Goal: Task Accomplishment & Management: Complete application form

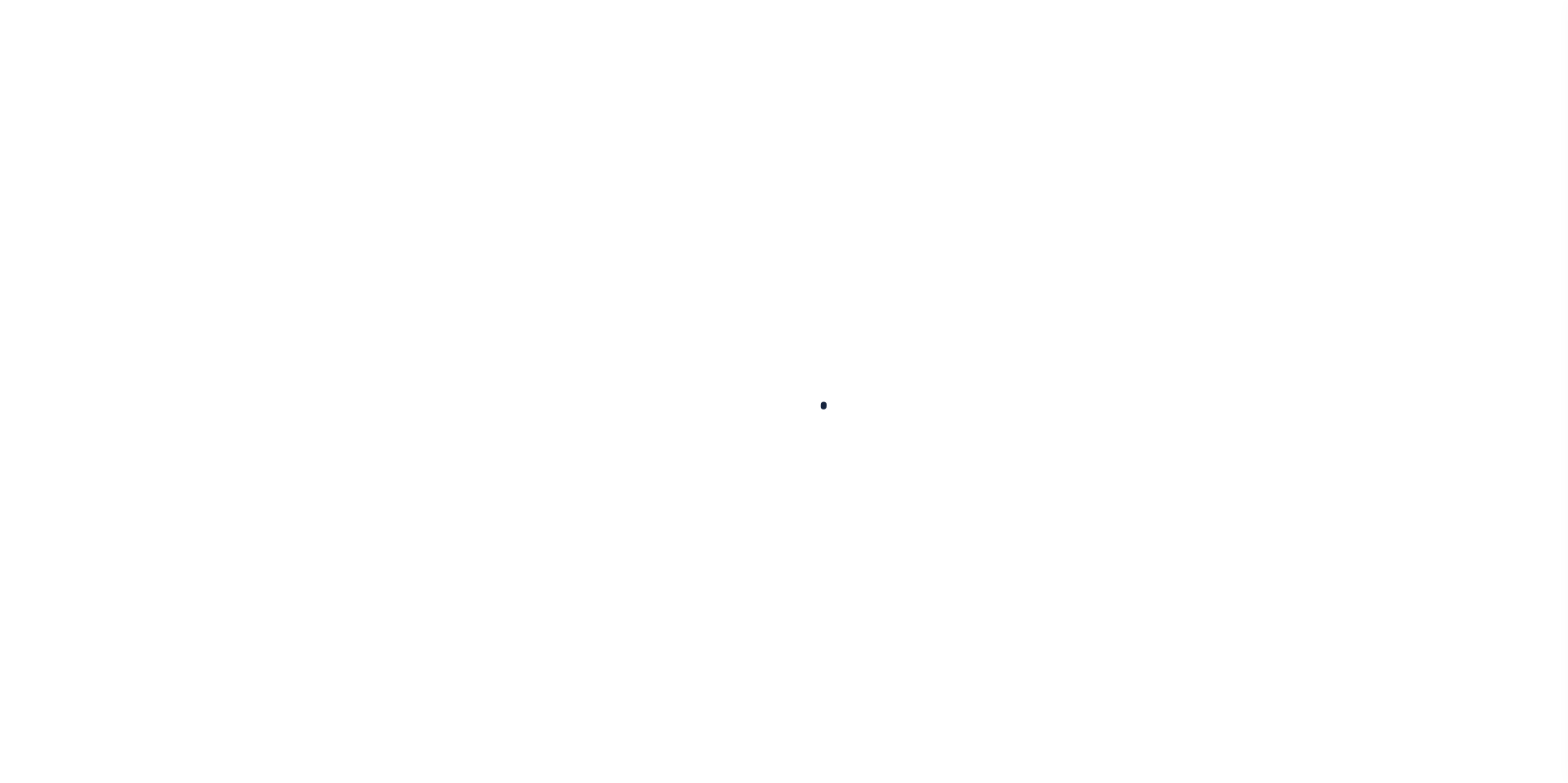
select select "200"
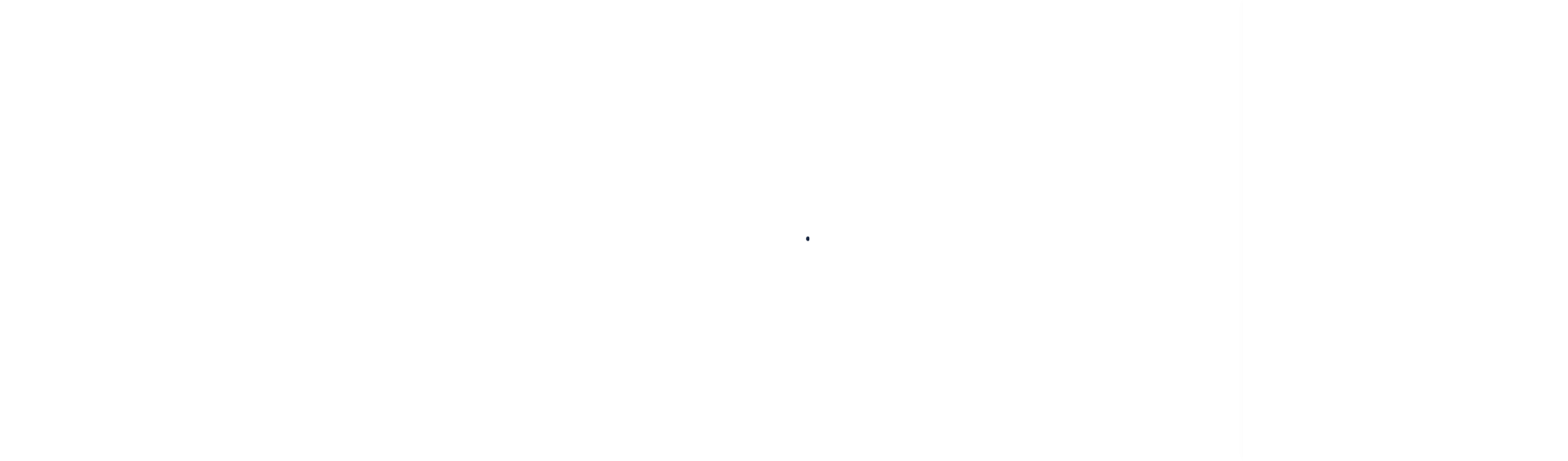
scroll to position [17, 0]
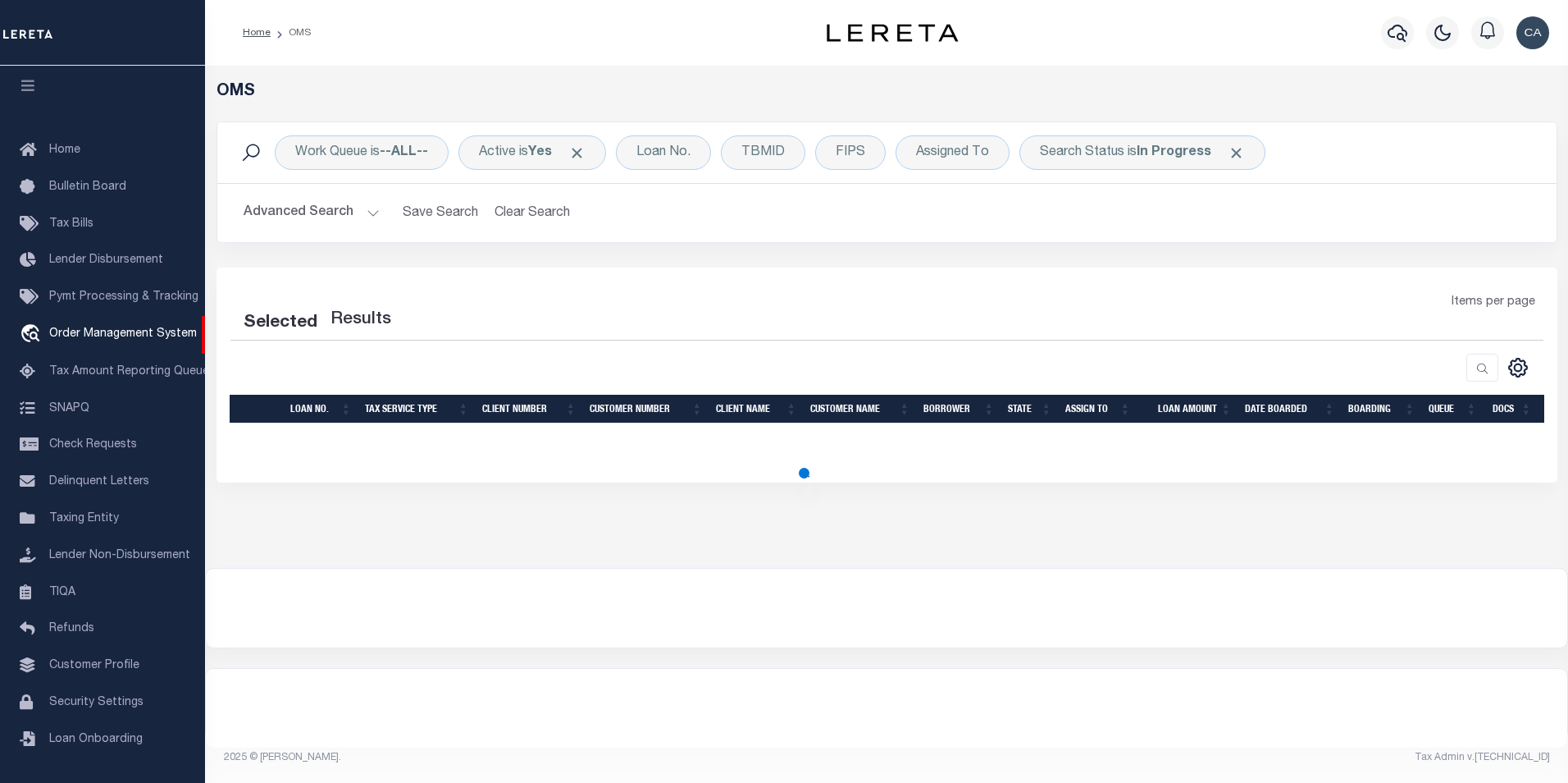
select select "200"
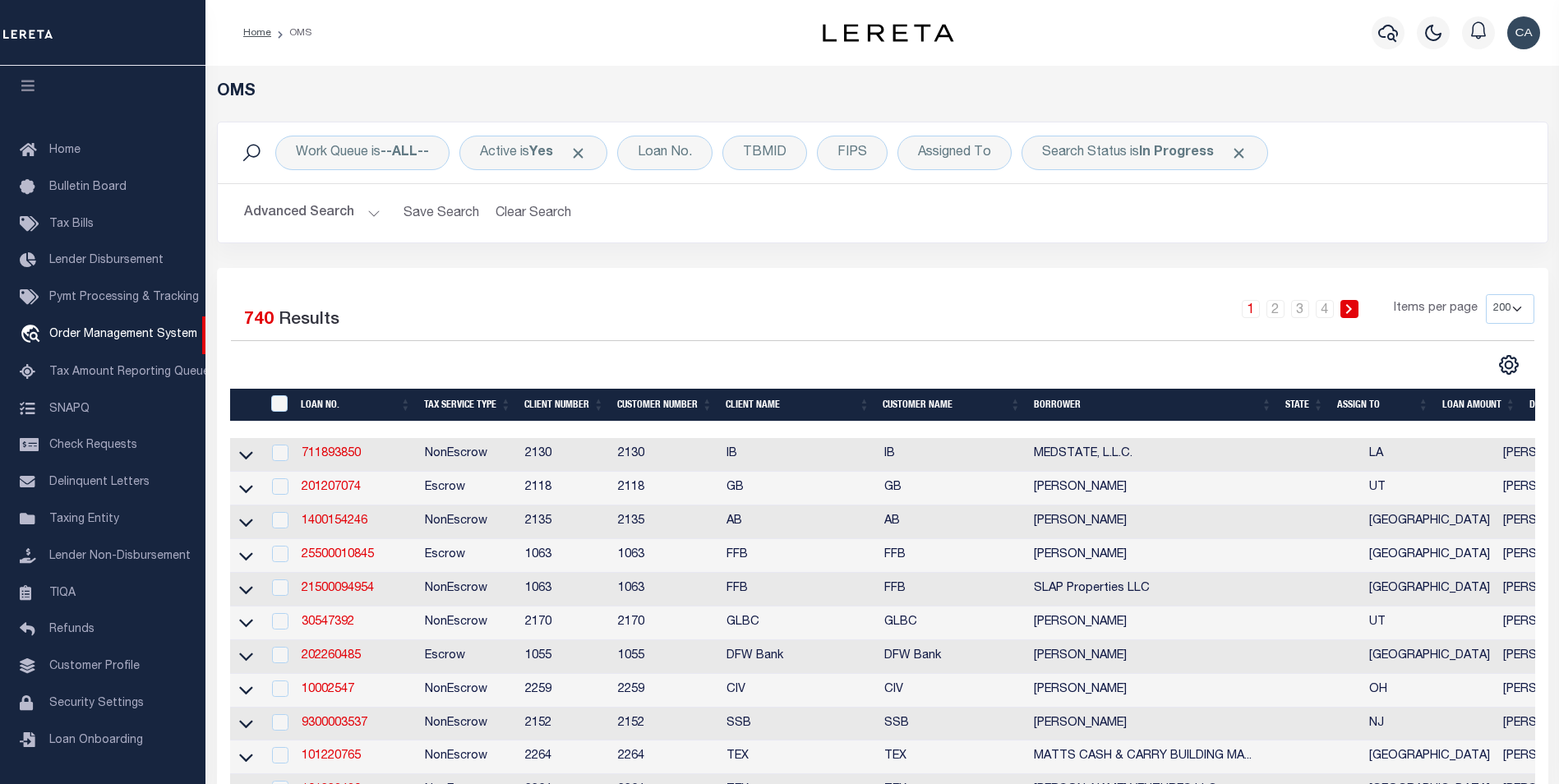
click at [346, 202] on button "Advanced Search" at bounding box center [313, 213] width 137 height 32
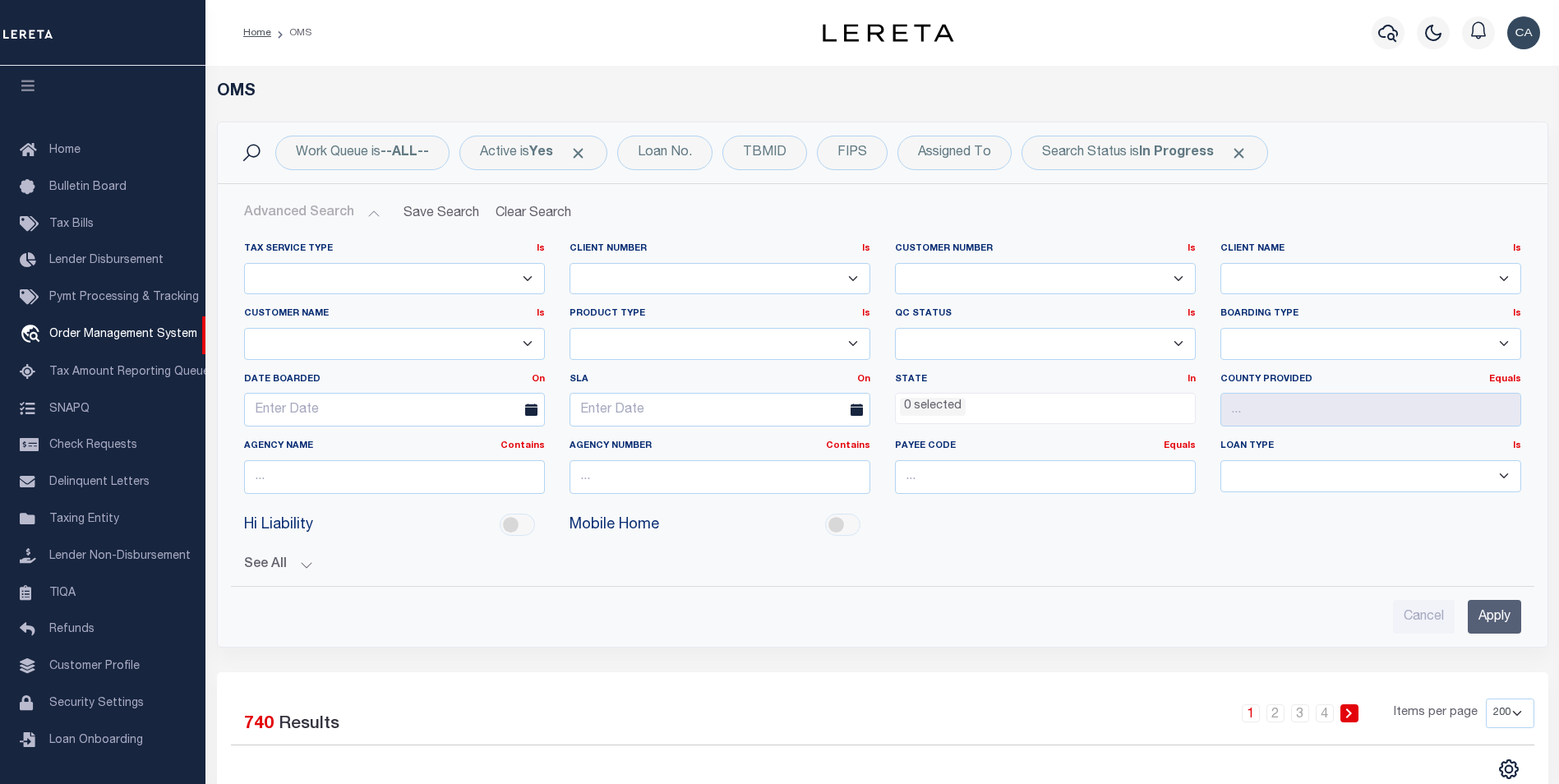
click at [346, 202] on button "Advanced Search" at bounding box center [313, 213] width 137 height 32
click at [390, 150] on b "--ALL--" at bounding box center [404, 153] width 49 height 13
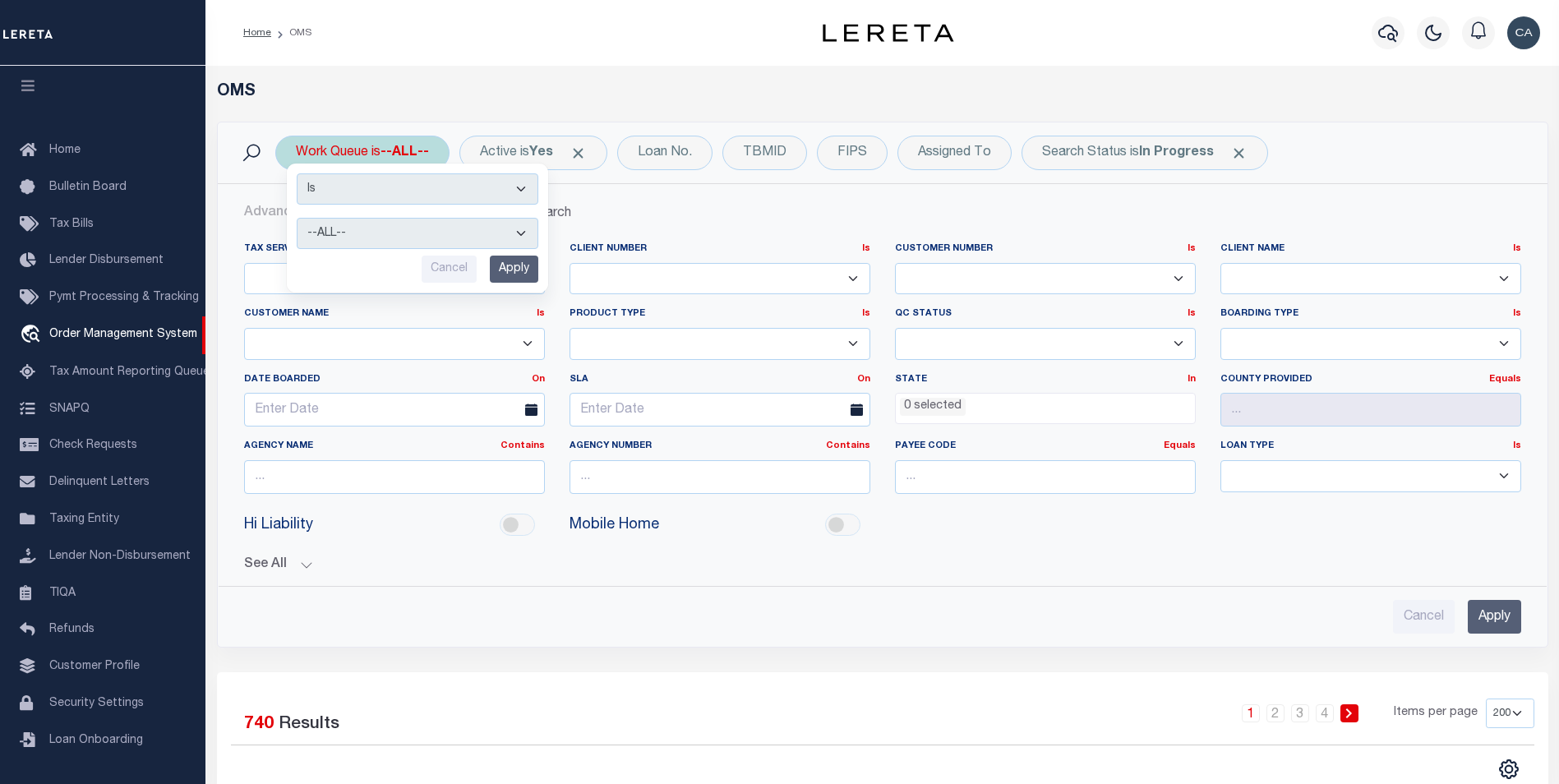
click at [373, 234] on select "--ALL-- factRSystems General ThoughtFocus" at bounding box center [418, 233] width 242 height 31
click at [373, 233] on select "--ALL-- factRSystems General ThoughtFocus" at bounding box center [418, 233] width 242 height 31
click at [387, 186] on select "Is Contains" at bounding box center [418, 188] width 242 height 31
click at [389, 182] on select "Is Contains" at bounding box center [418, 188] width 242 height 31
click at [617, 209] on h2 "Advanced Search Save Search Clear Search" at bounding box center [882, 213] width 1303 height 32
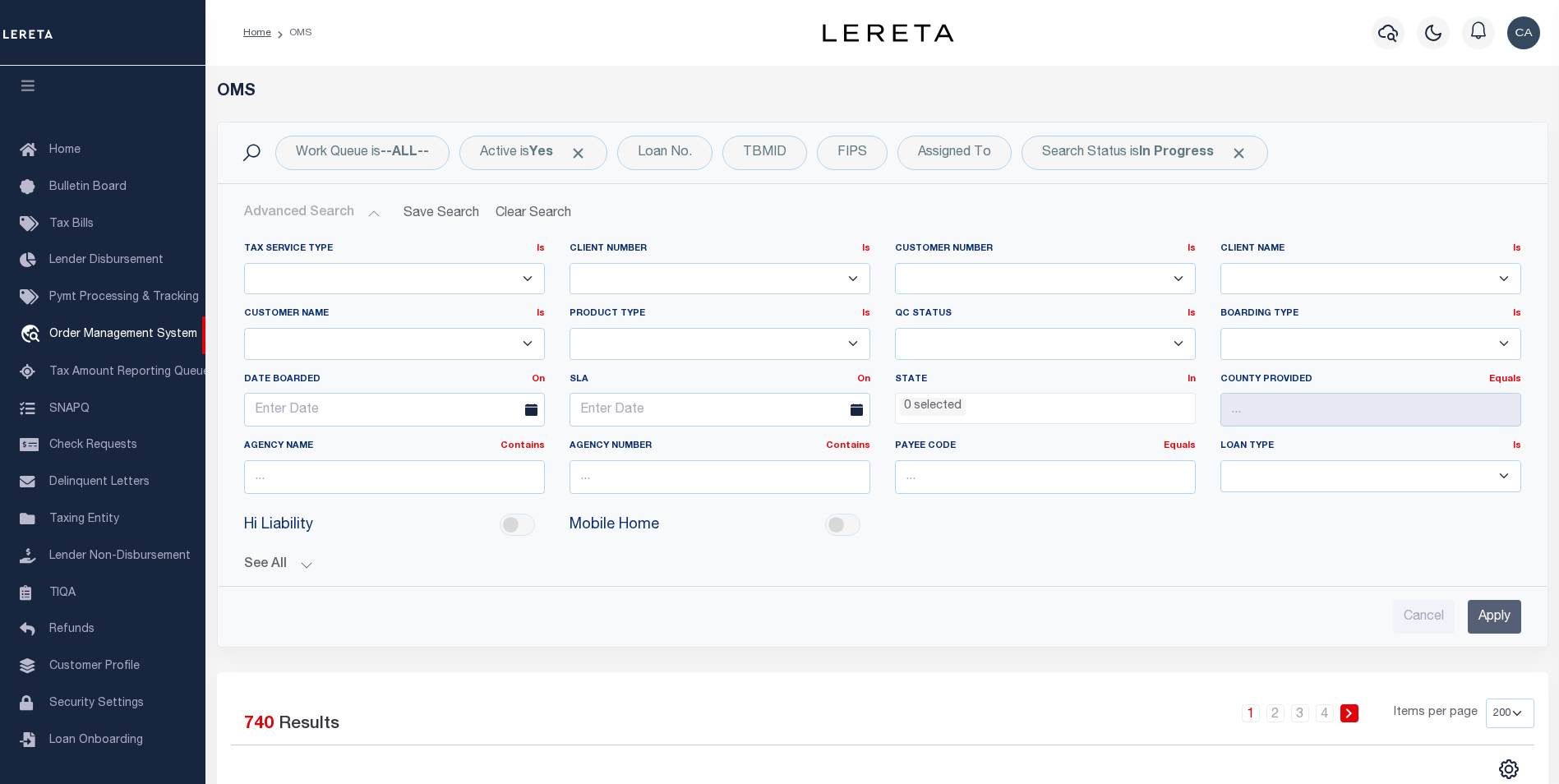
click at [257, 562] on button "See All" at bounding box center [883, 565] width 1277 height 16
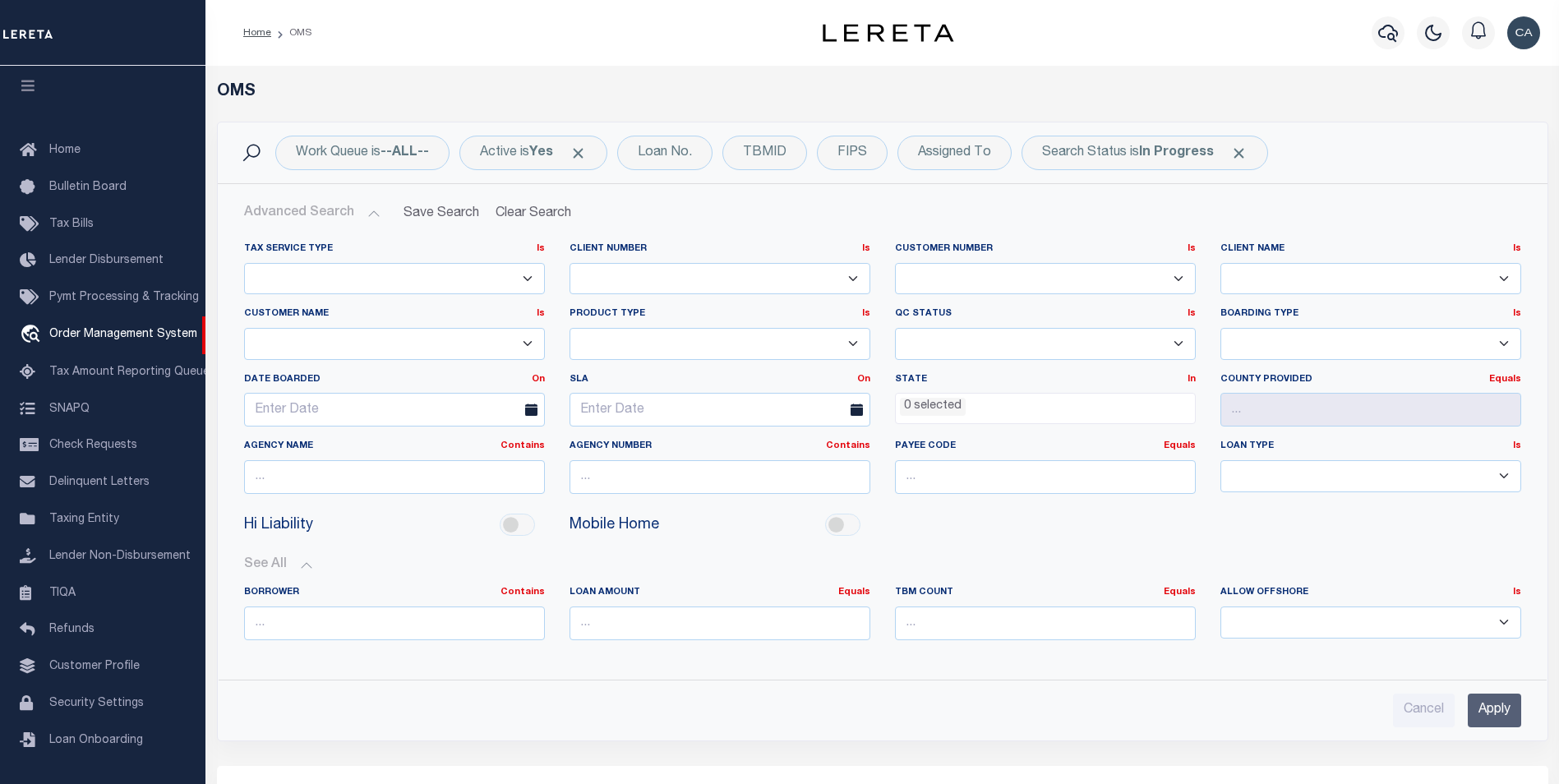
click at [257, 561] on button "See All" at bounding box center [883, 565] width 1277 height 16
click at [655, 156] on div "Loan No." at bounding box center [664, 153] width 95 height 35
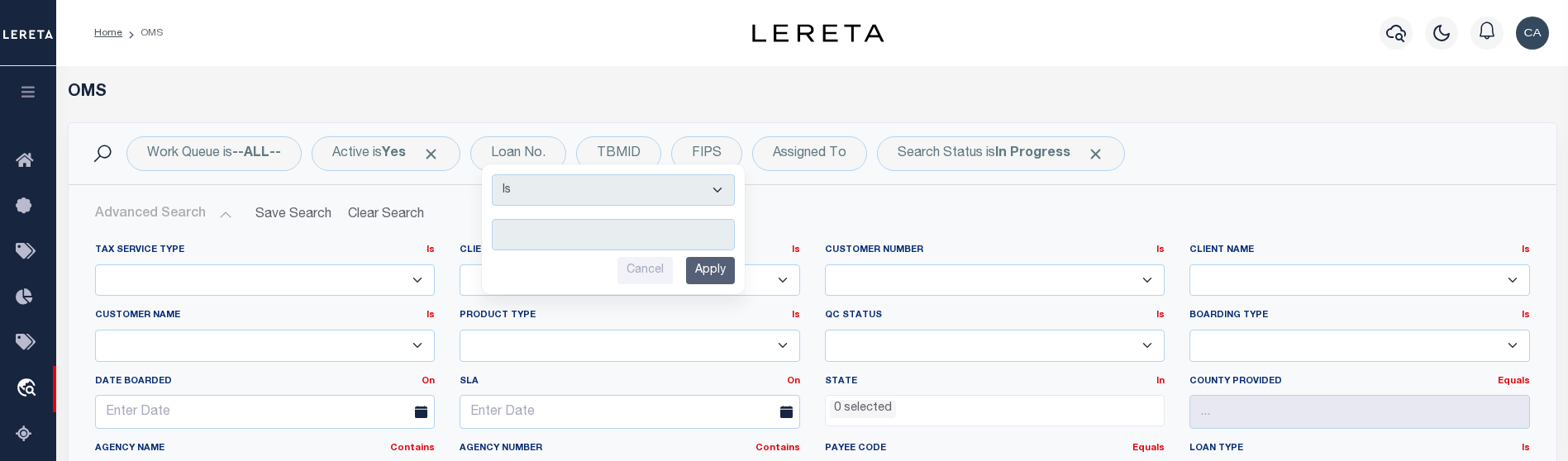
scroll to position [0, 0]
click at [447, 151] on div "Active is Yes" at bounding box center [386, 154] width 149 height 35
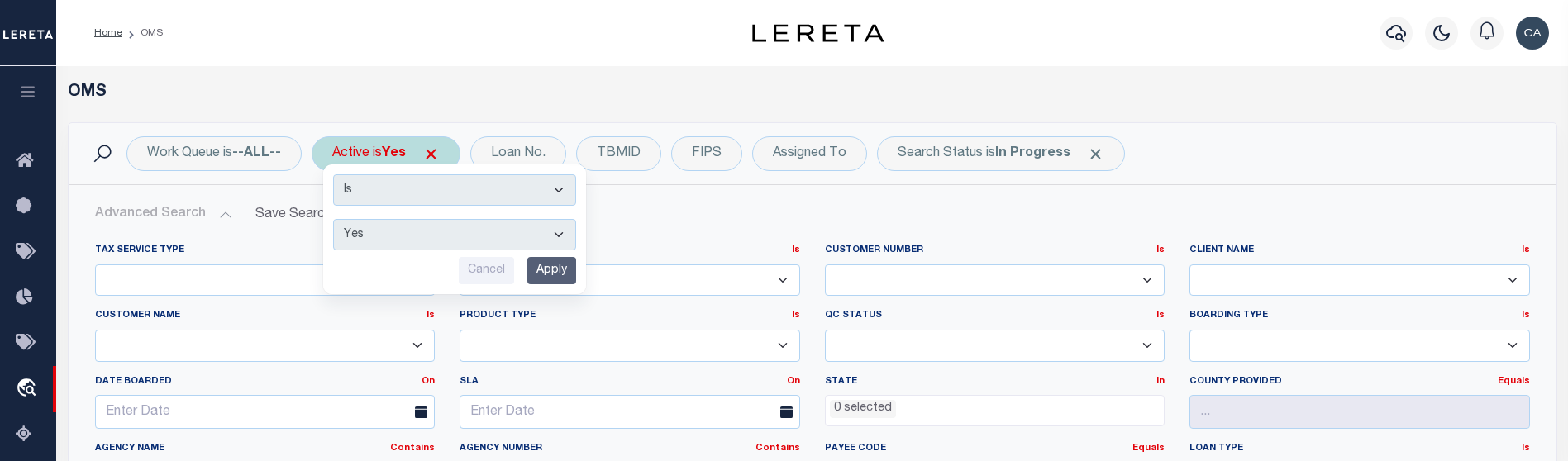
click at [447, 151] on div "Active is Yes Is Contains Yes No Cancel Apply" at bounding box center [386, 154] width 149 height 35
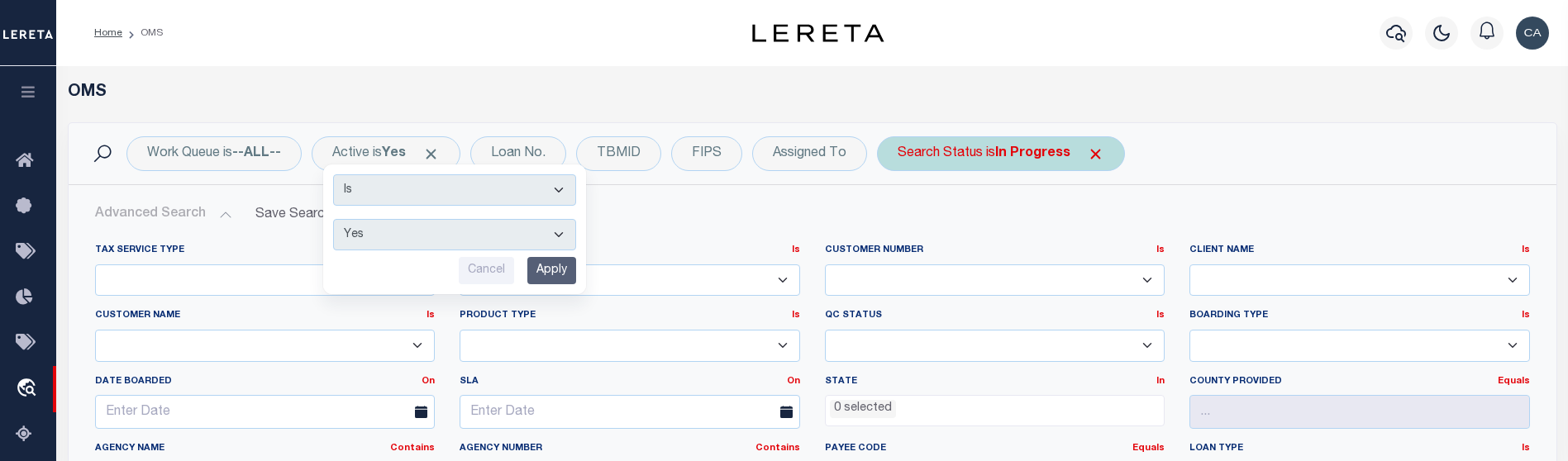
click at [440, 151] on span "Click to Remove" at bounding box center [431, 154] width 17 height 17
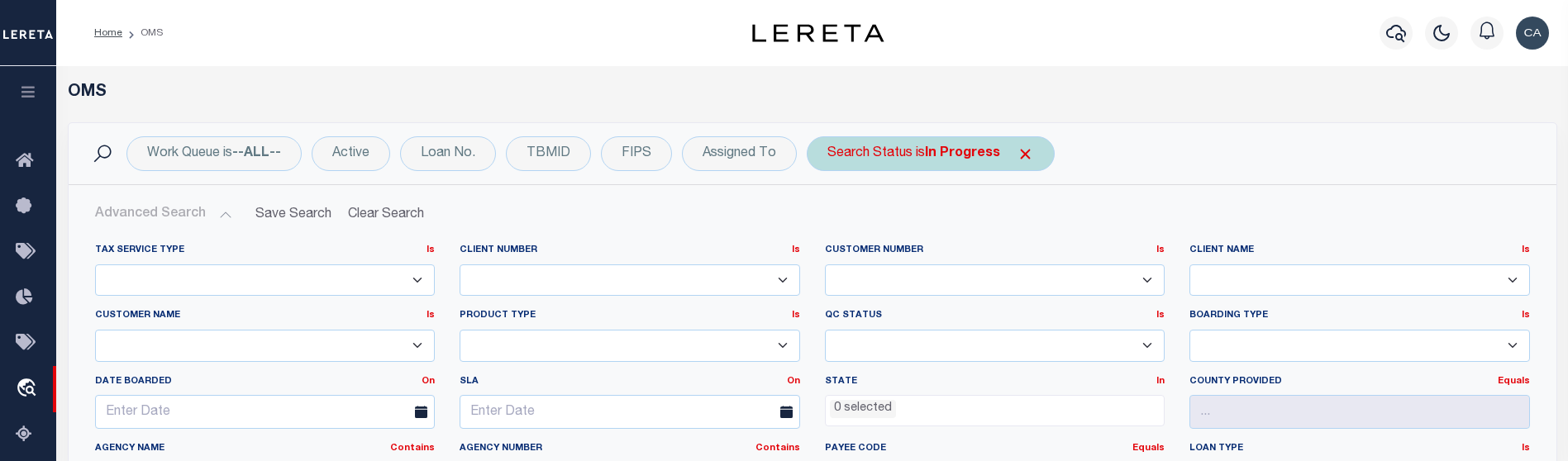
click at [1029, 149] on span "Click to Remove" at bounding box center [1025, 154] width 17 height 17
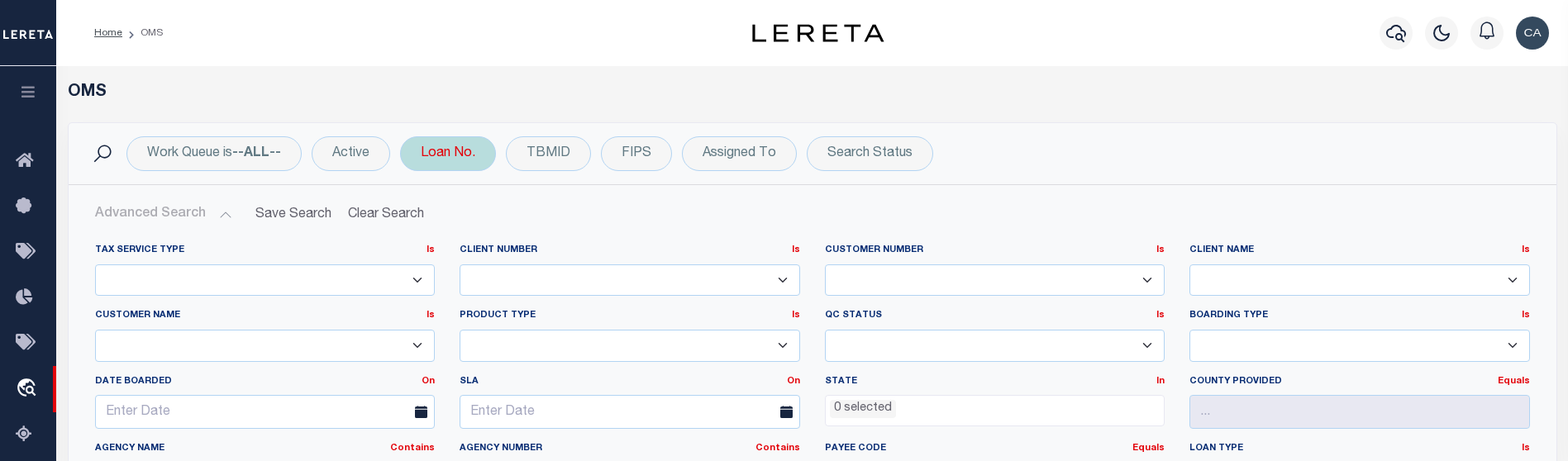
click at [439, 144] on div "Loan No." at bounding box center [448, 154] width 96 height 35
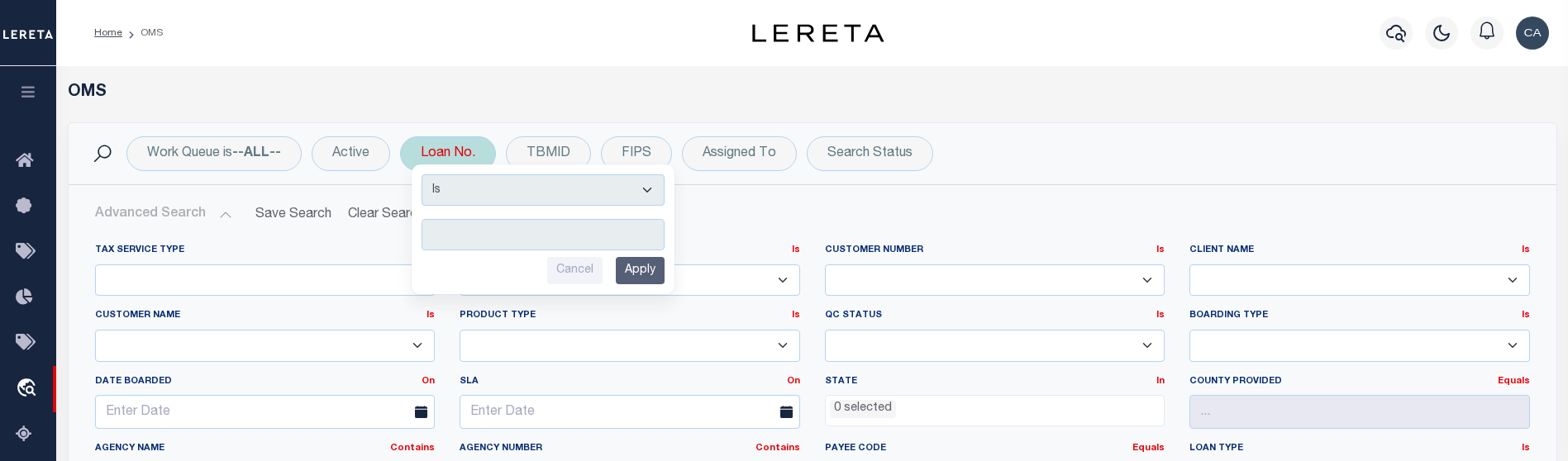
click at [453, 165] on div "Loan No. Is Contains Cancel Apply" at bounding box center [448, 154] width 96 height 35
select select "c"
click at [423, 174] on select "Is Contains" at bounding box center [543, 189] width 243 height 31
click at [460, 239] on input "text" at bounding box center [543, 234] width 243 height 31
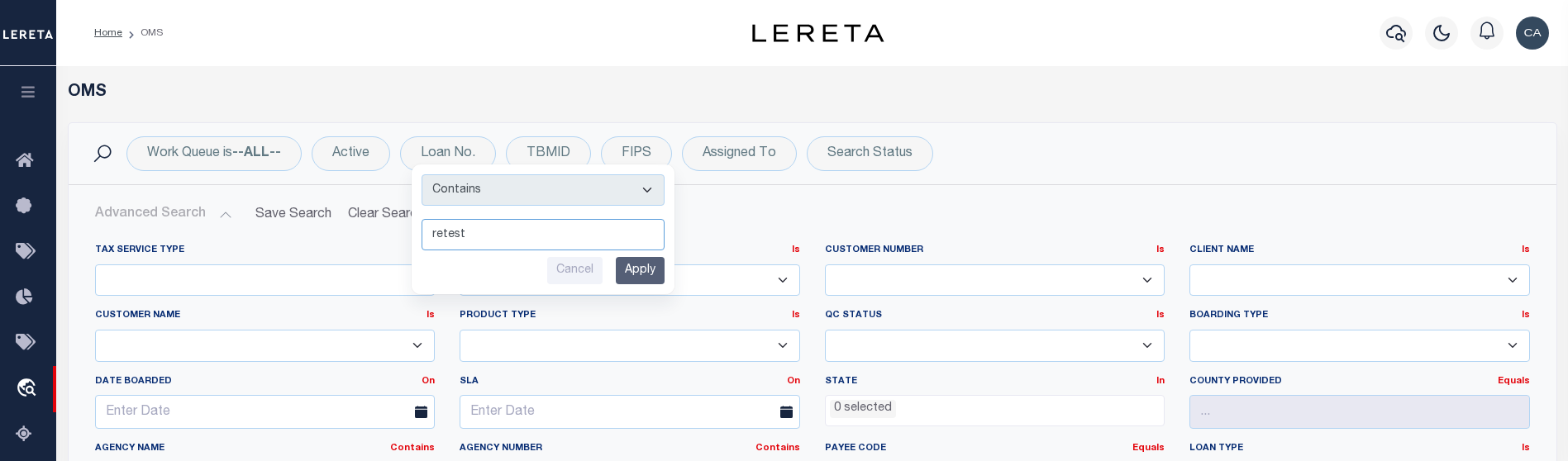
type input "retest"
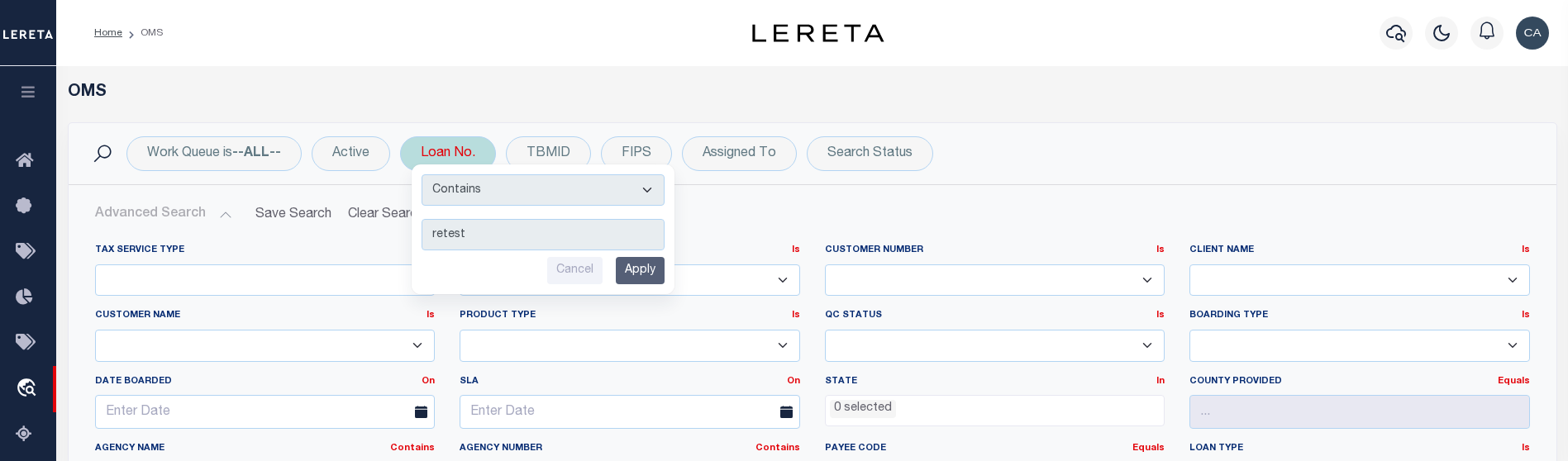
click at [653, 264] on input "Apply" at bounding box center [640, 271] width 49 height 28
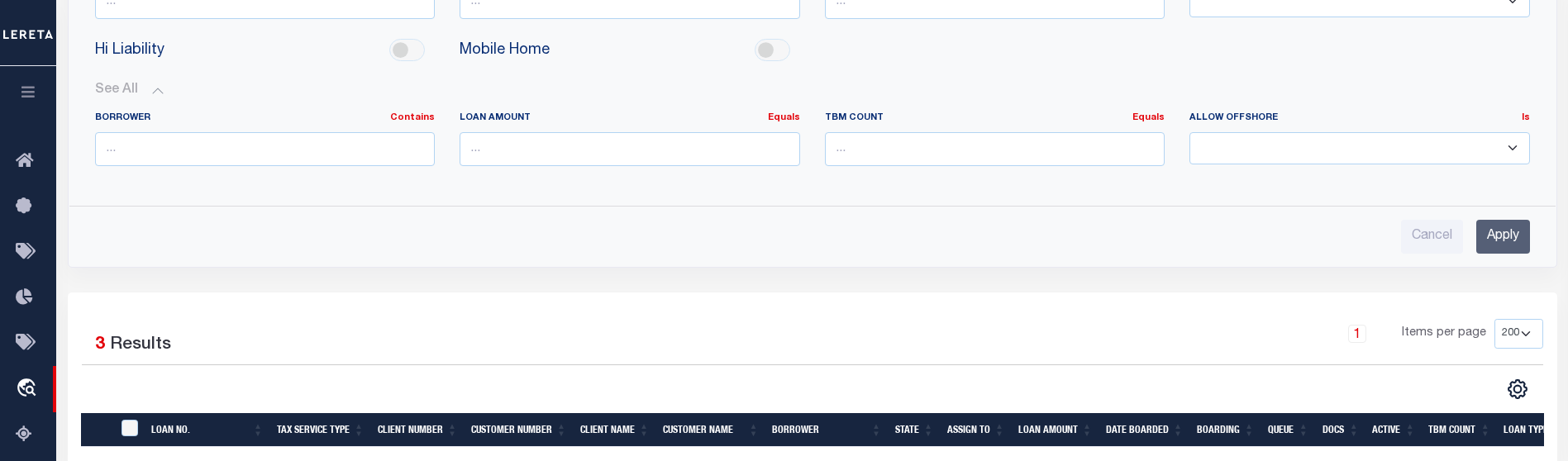
scroll to position [661, 0]
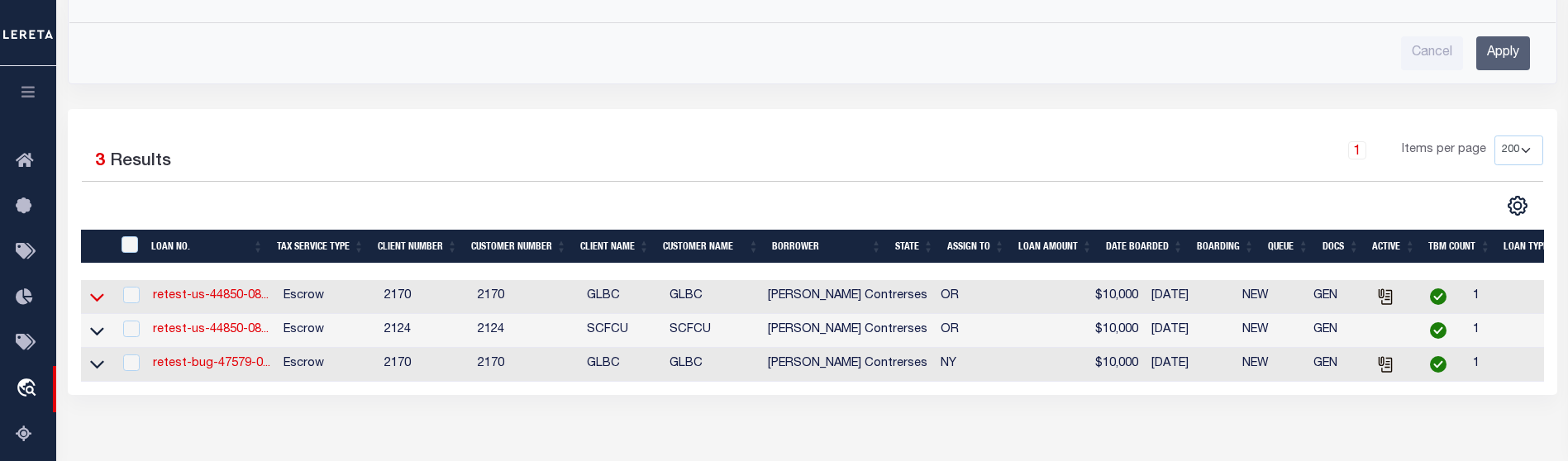
click at [101, 295] on icon at bounding box center [97, 297] width 14 height 17
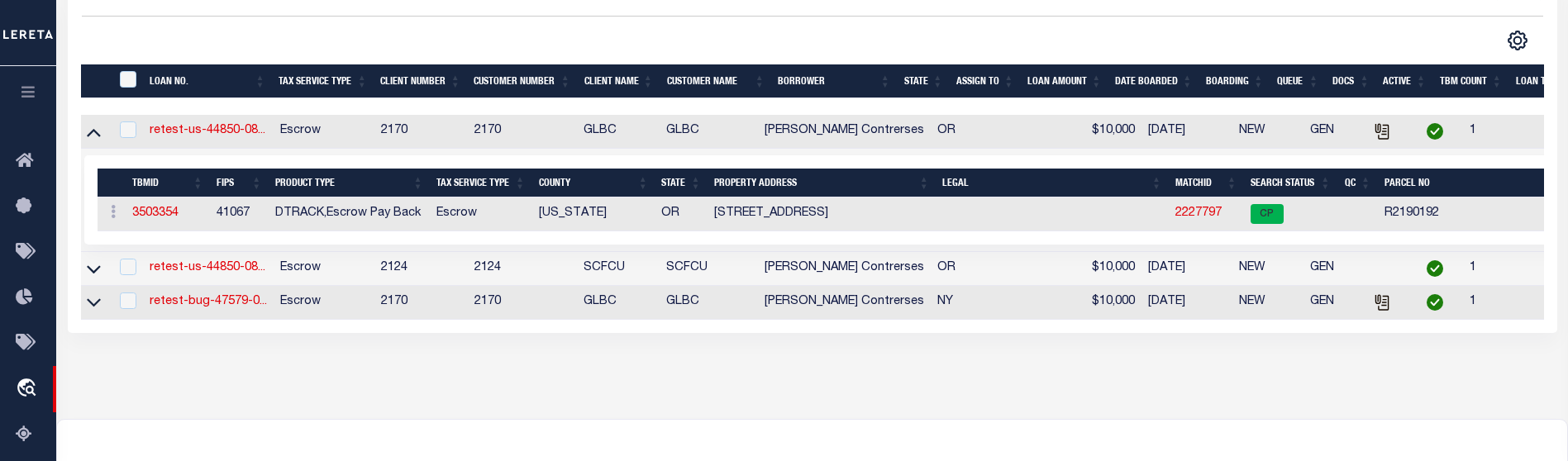
scroll to position [0, 0]
click at [96, 144] on td at bounding box center [97, 132] width 32 height 34
checkbox input "true"
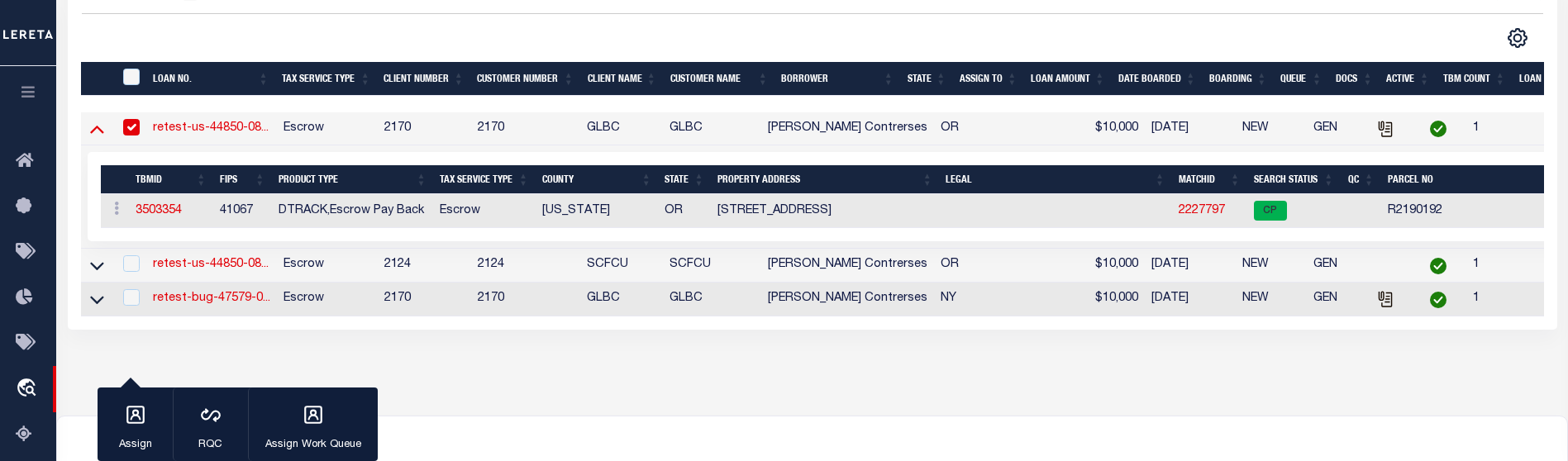
click at [96, 132] on icon at bounding box center [97, 128] width 14 height 17
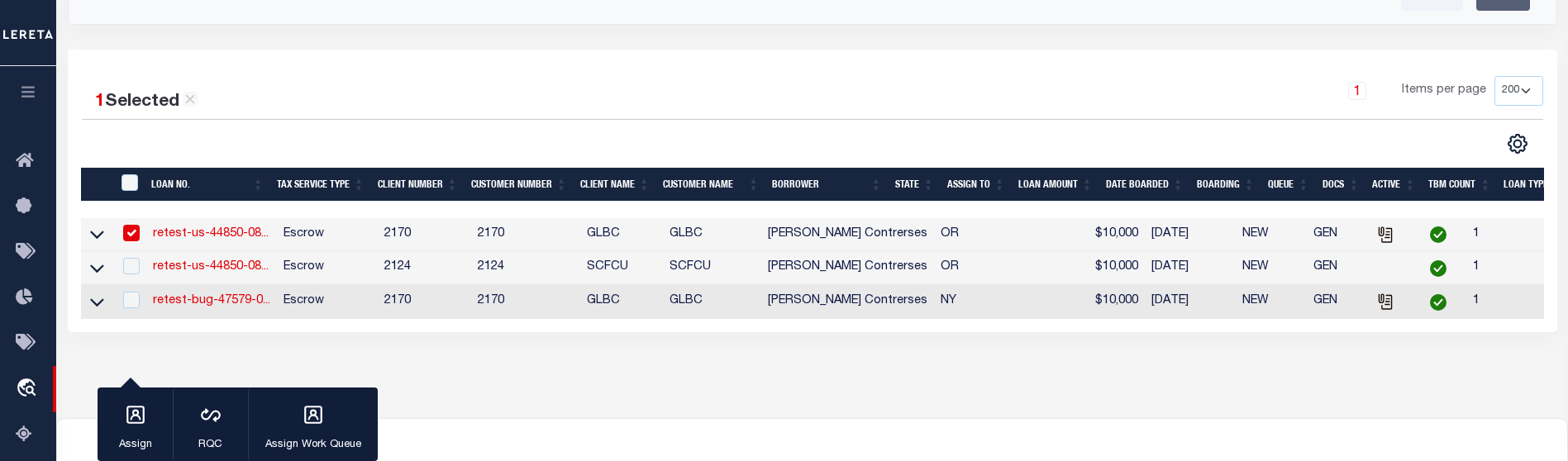
scroll to position [726, 0]
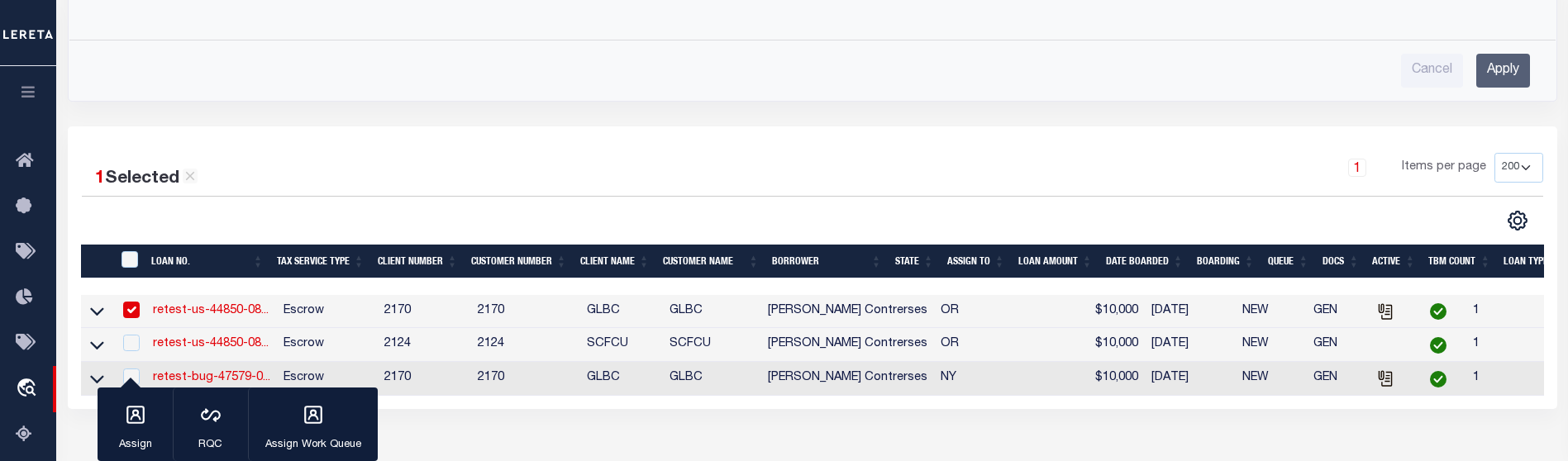
click at [185, 314] on link "retest-us-44850-08..." at bounding box center [211, 310] width 116 height 12
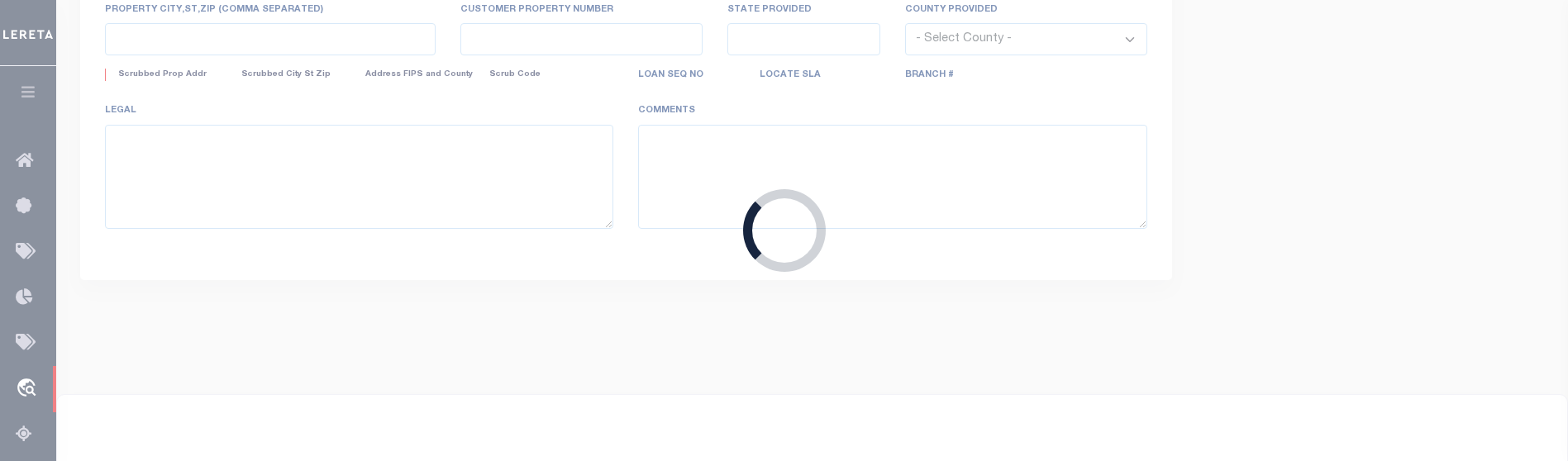
type input "retest-us-44850-08-11-2025"
type input "[PERSON_NAME] Contrerses"
select select
type input "[STREET_ADDRESS]"
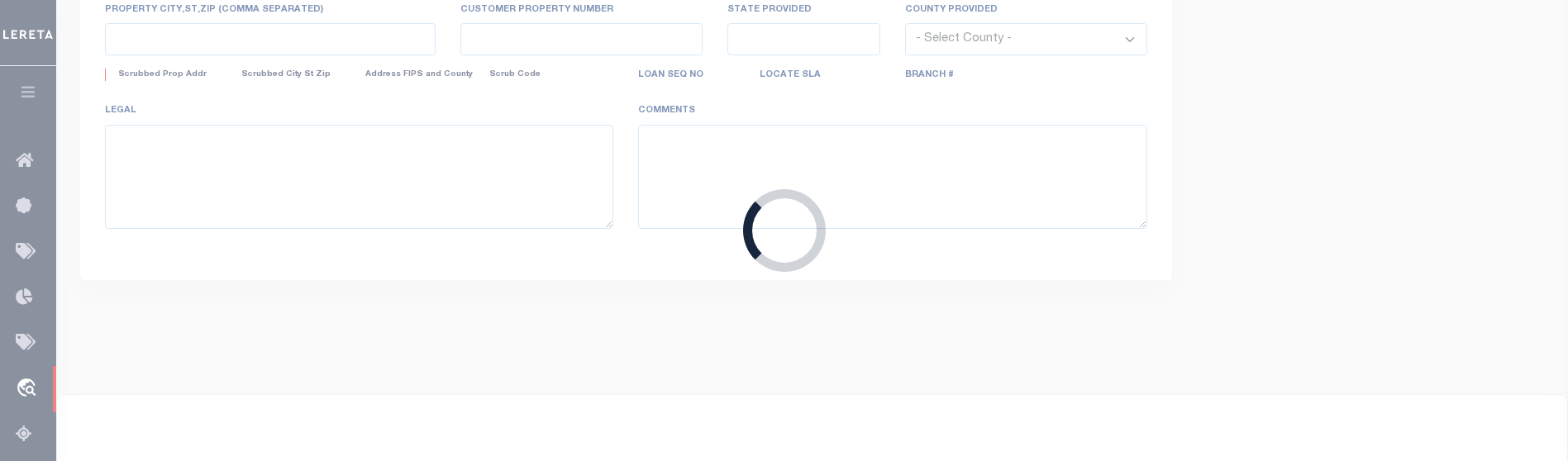
type input "[GEOGRAPHIC_DATA] OR 97005-2483"
type input "[DATE]"
select select "10"
select select "Escrow"
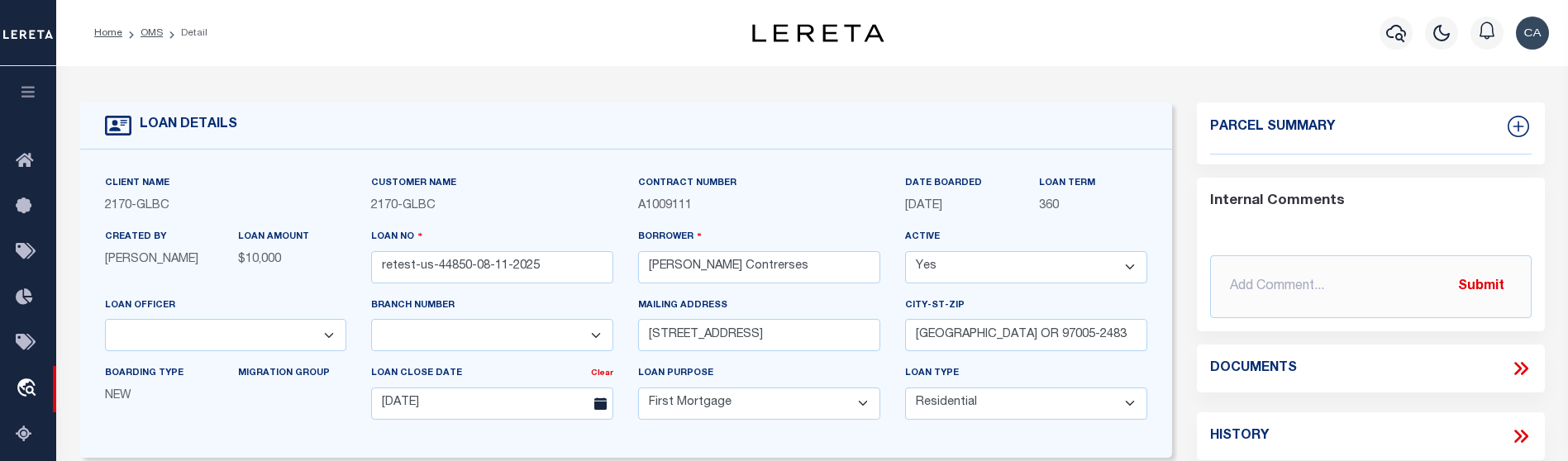
type input "[STREET_ADDRESS]"
type input "1302"
type input "[GEOGRAPHIC_DATA] OR 97005-2483"
type input "QA-CNUMBER-102134"
type input "OR"
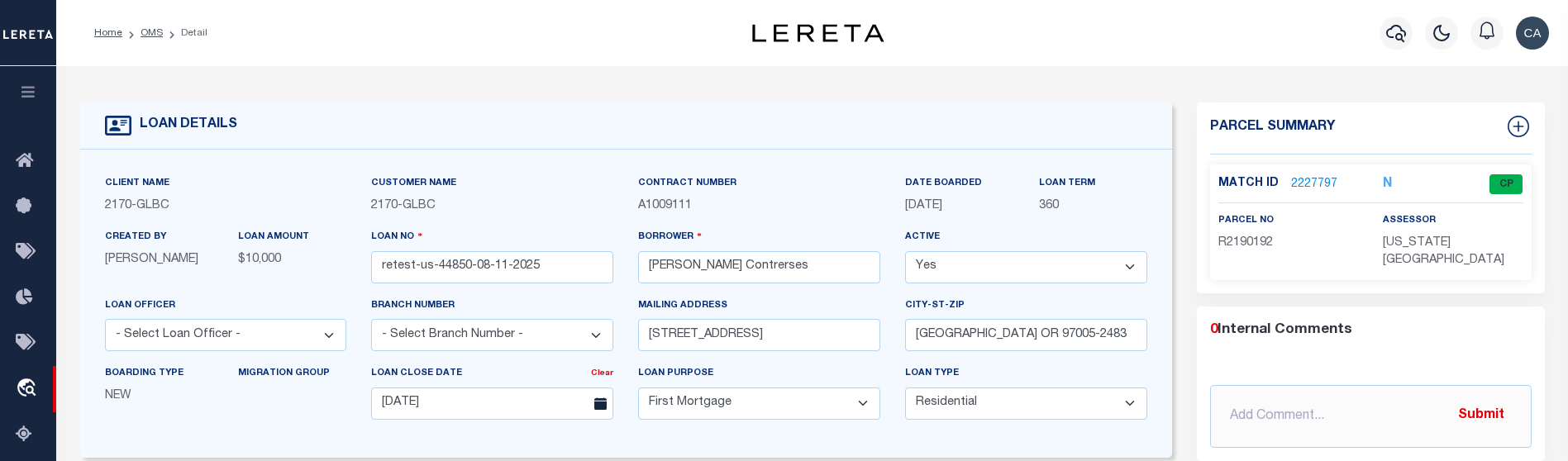
click at [27, 79] on button "button" at bounding box center [28, 94] width 56 height 56
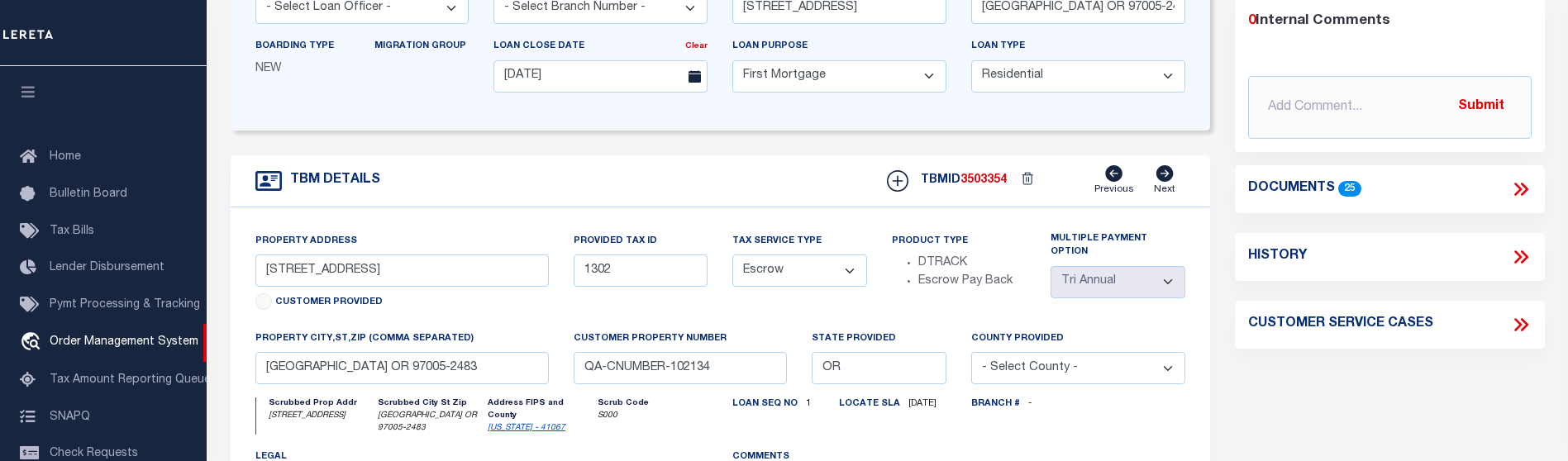
scroll to position [319, 0]
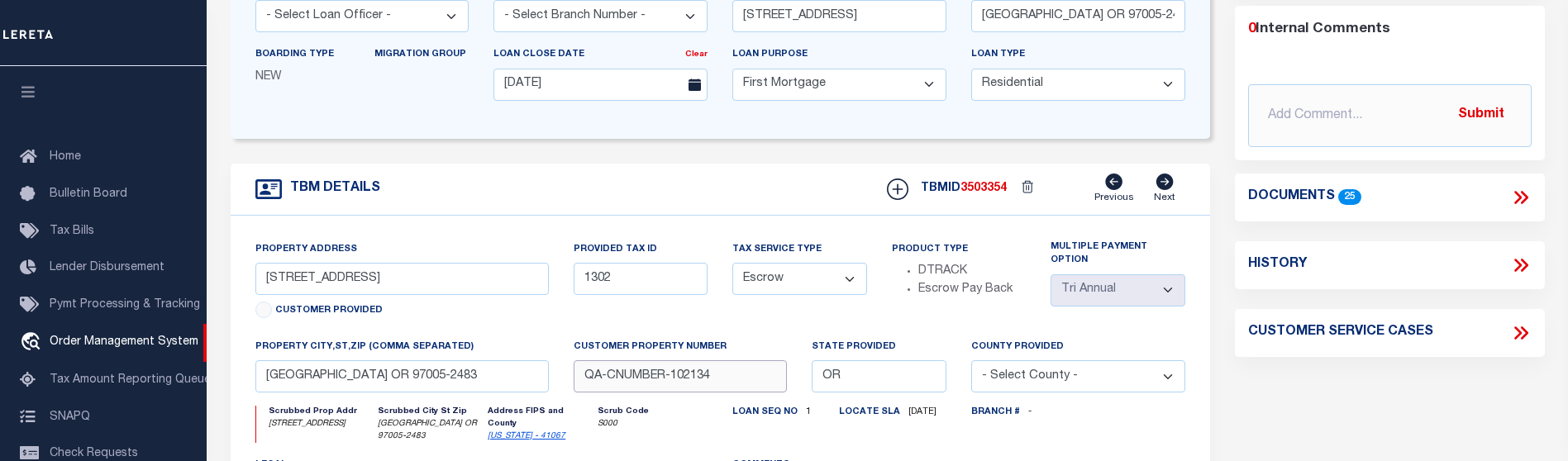
click at [709, 375] on input "QA-CNUMBER-102134" at bounding box center [681, 376] width 214 height 32
click at [764, 325] on div "Tax Service Type - Select Tax Service Type - Escrow NonEscrow" at bounding box center [800, 289] width 160 height 97
click at [751, 401] on div "Customer Property Number QA-CNUMBER-102134" at bounding box center [680, 372] width 239 height 68
click at [754, 390] on input "QA-CNUMBER-102134" at bounding box center [681, 376] width 214 height 32
click at [776, 334] on div "Tax Service Type - Select Tax Service Type - Escrow NonEscrow" at bounding box center [800, 289] width 160 height 97
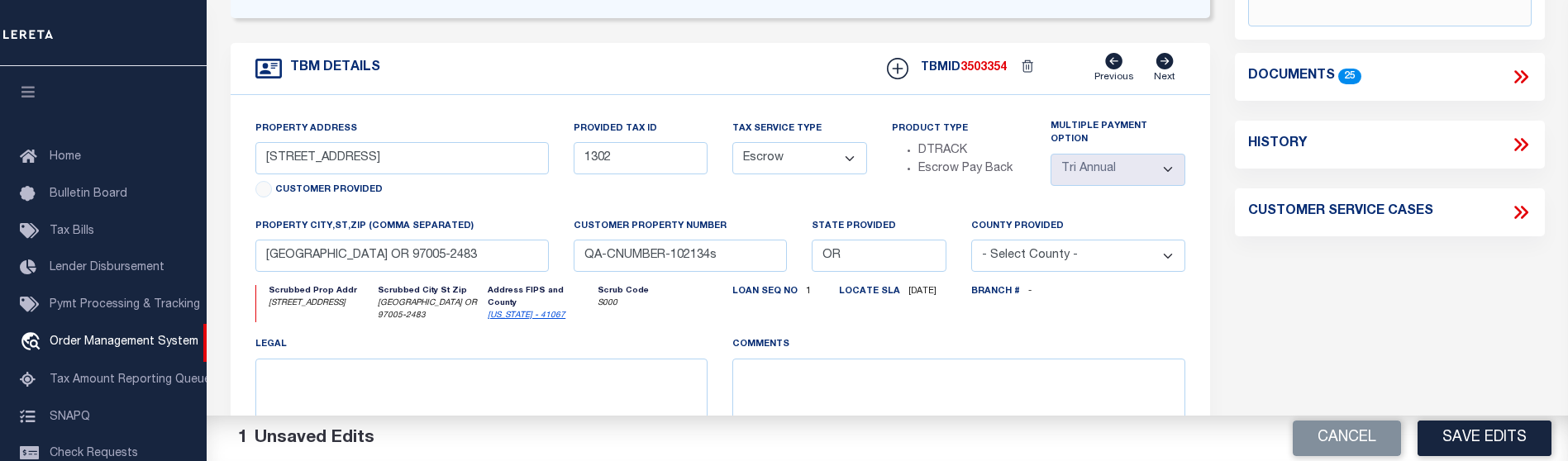
scroll to position [650, 0]
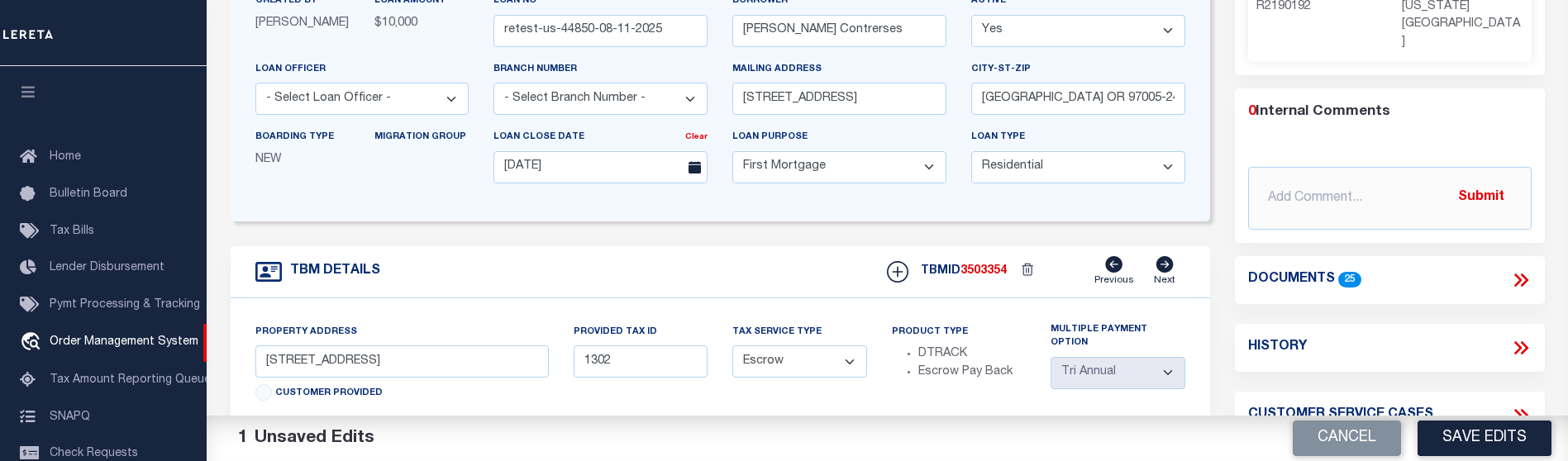
click at [1340, 272] on span "25" at bounding box center [1350, 280] width 23 height 16
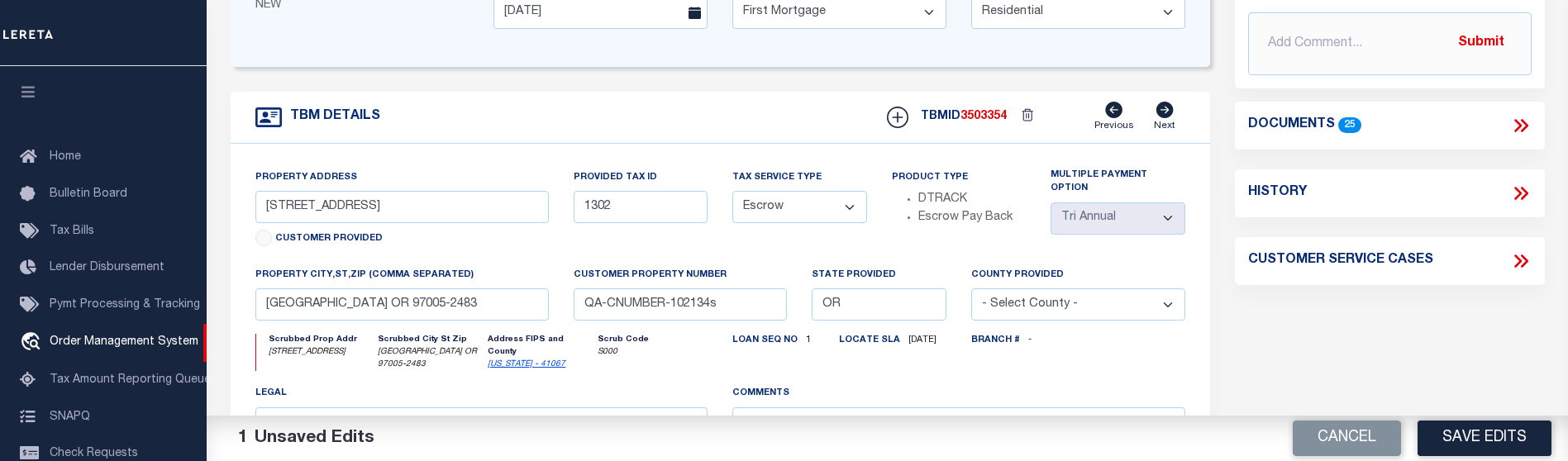
scroll to position [567, 0]
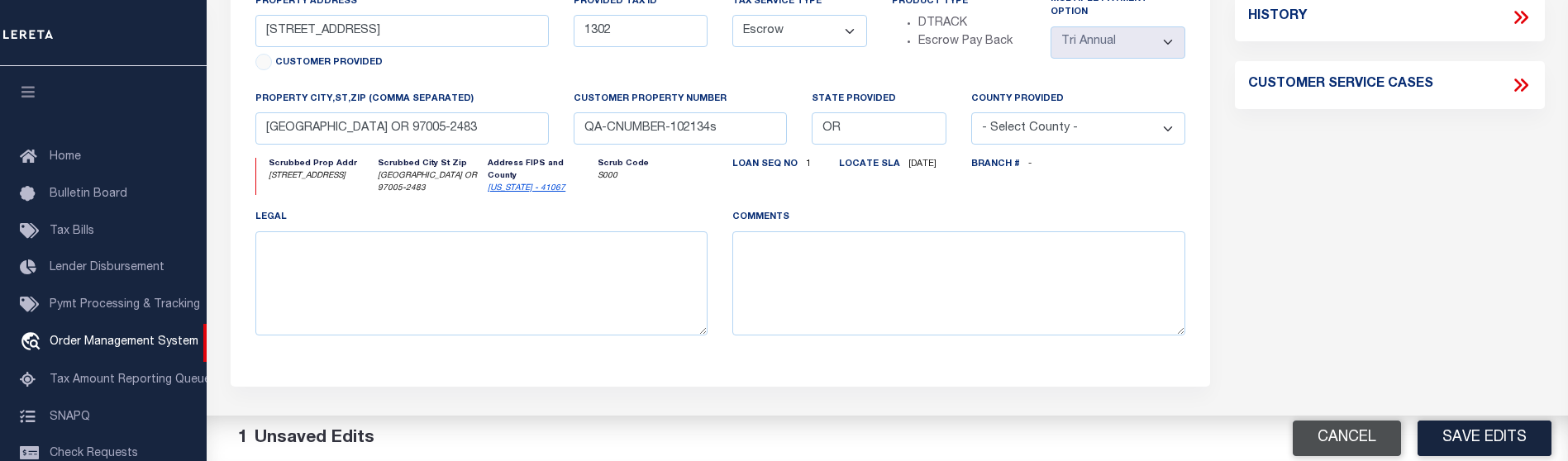
click at [1395, 430] on button "Cancel" at bounding box center [1346, 439] width 108 height 36
type input "QA-CNUMBER-102134"
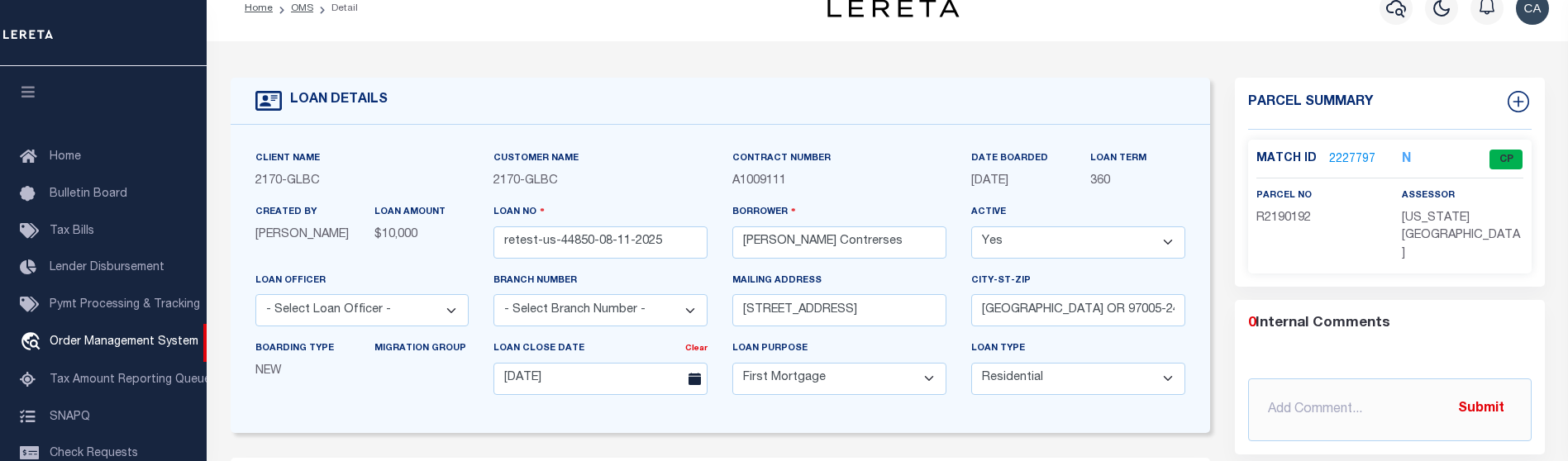
scroll to position [0, 0]
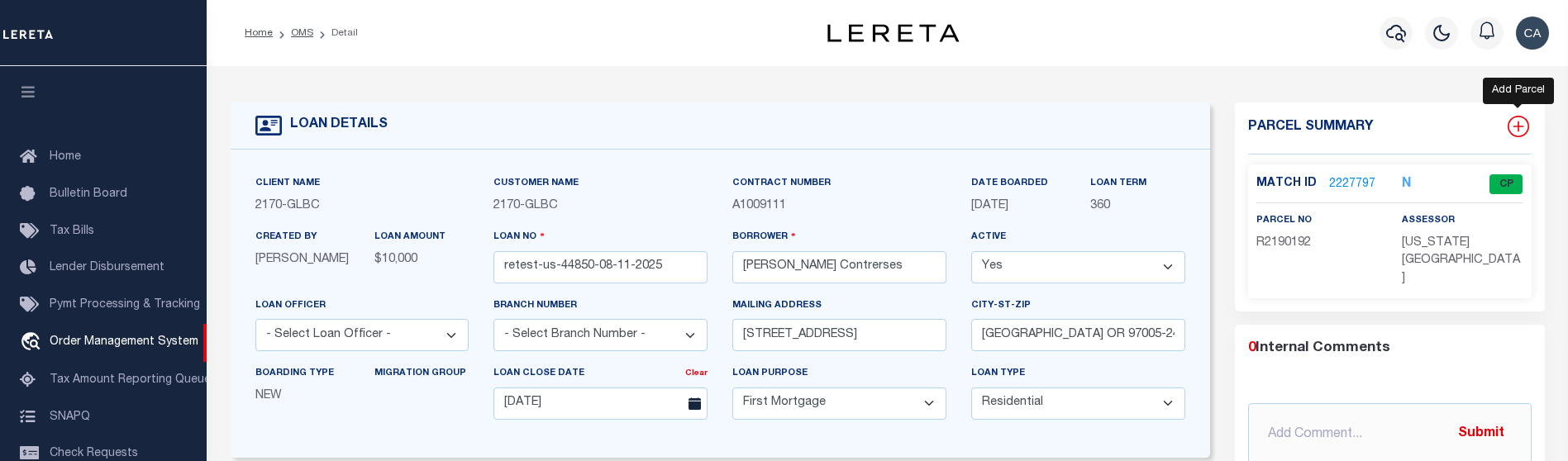
click at [1528, 130] on icon at bounding box center [1518, 127] width 21 height 21
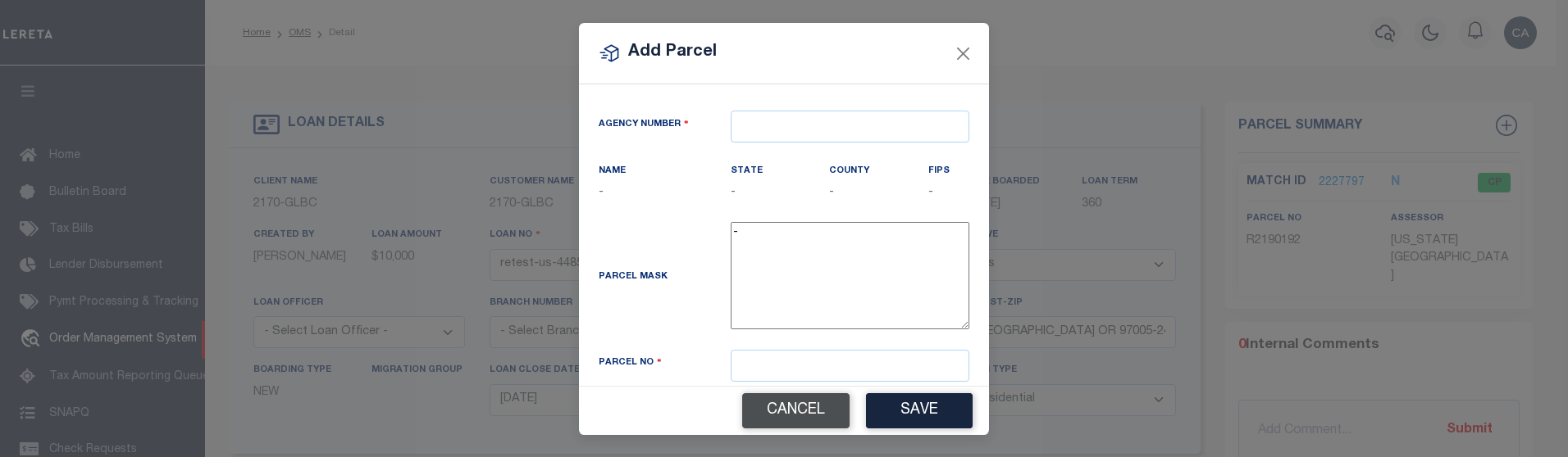
click at [787, 414] on button "Cancel" at bounding box center [795, 411] width 107 height 35
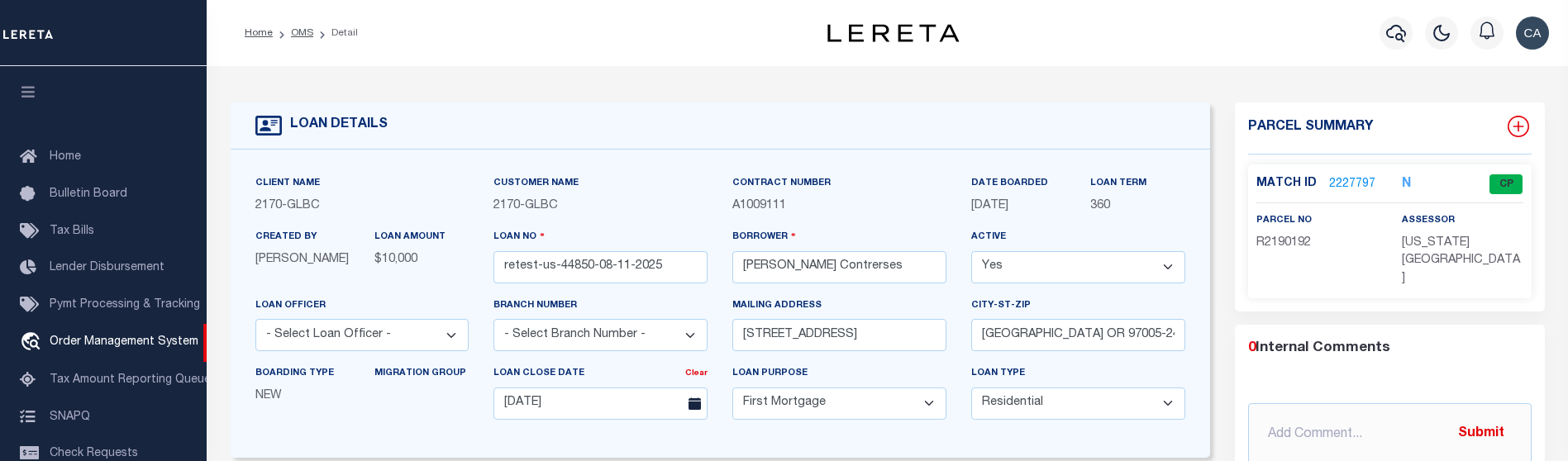
click at [1521, 125] on icon at bounding box center [1518, 127] width 21 height 21
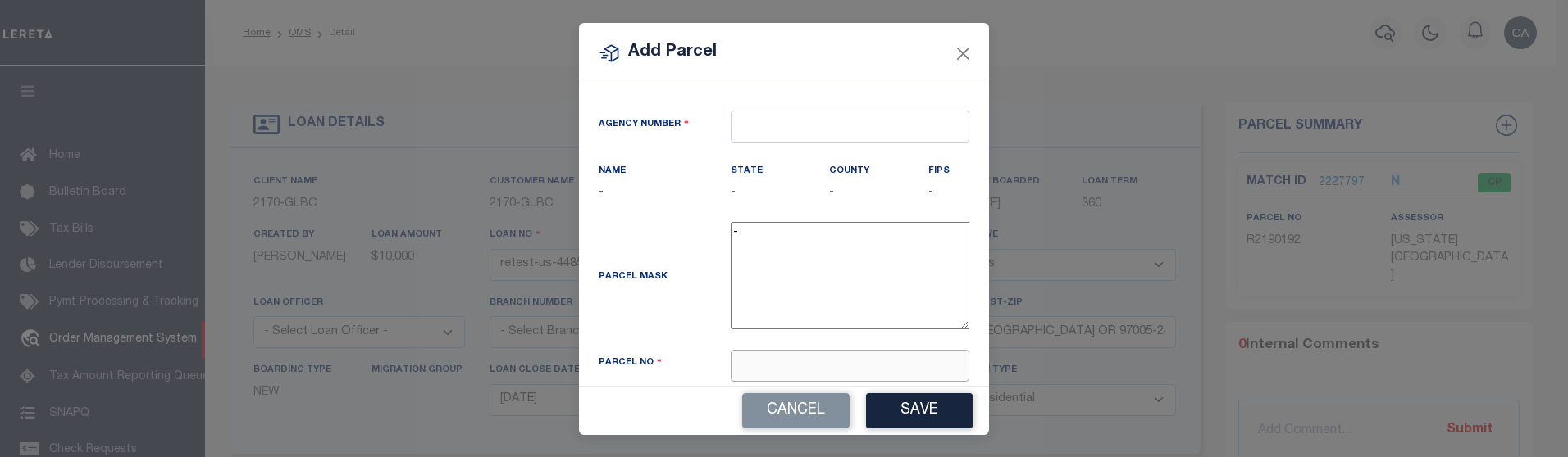
click at [849, 376] on input "text" at bounding box center [849, 366] width 238 height 32
click at [822, 397] on button "Cancel" at bounding box center [795, 411] width 107 height 35
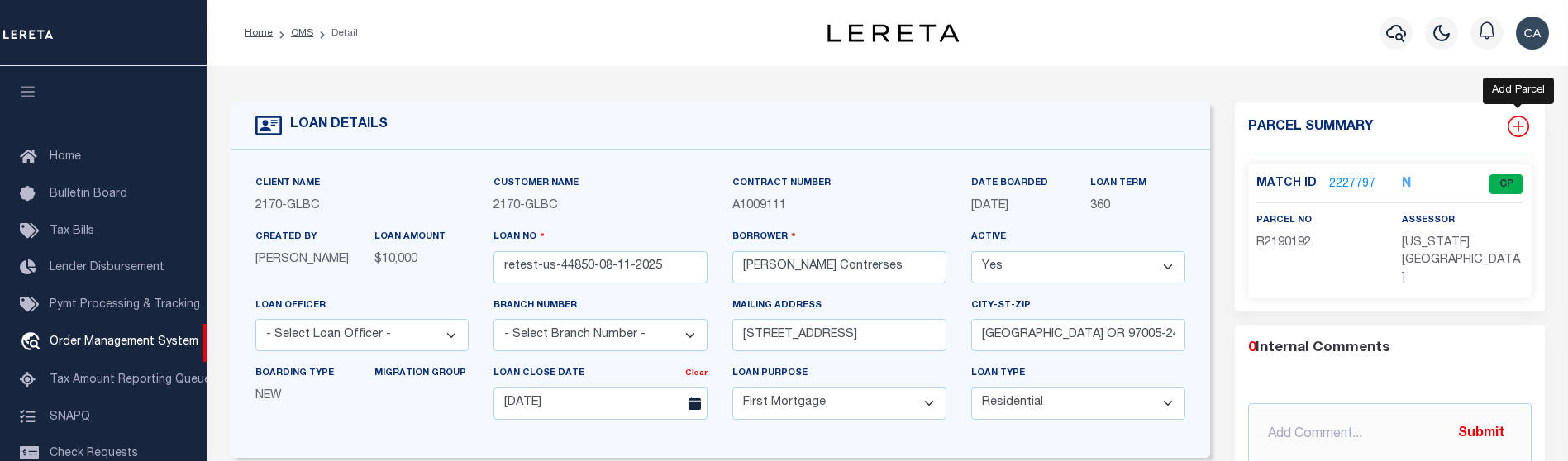
click at [1520, 125] on icon at bounding box center [1518, 127] width 21 height 21
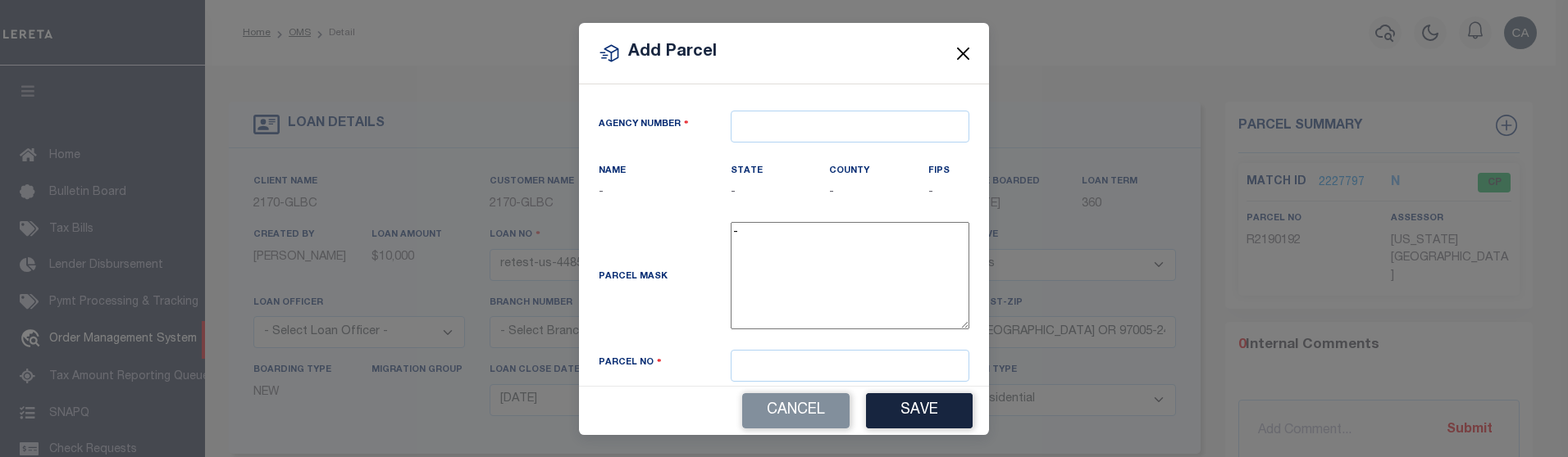
click at [957, 53] on button "Close" at bounding box center [963, 53] width 21 height 21
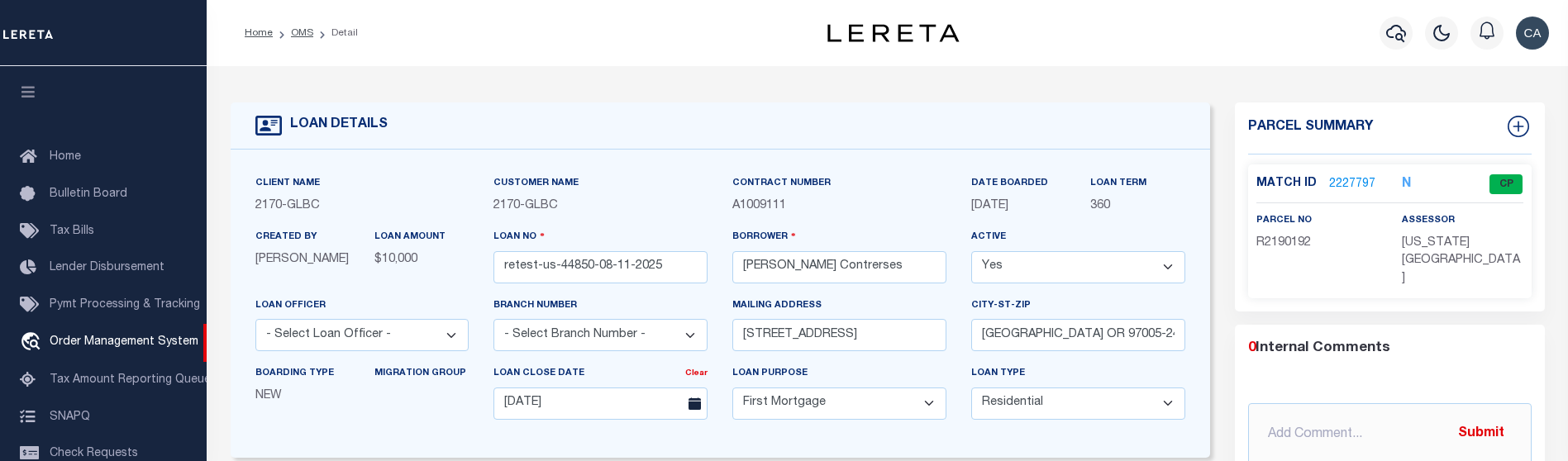
drag, startPoint x: 927, startPoint y: 455, endPoint x: 1312, endPoint y: 74, distance: 541.7
click at [1516, 128] on icon at bounding box center [1518, 127] width 21 height 21
select select "IP"
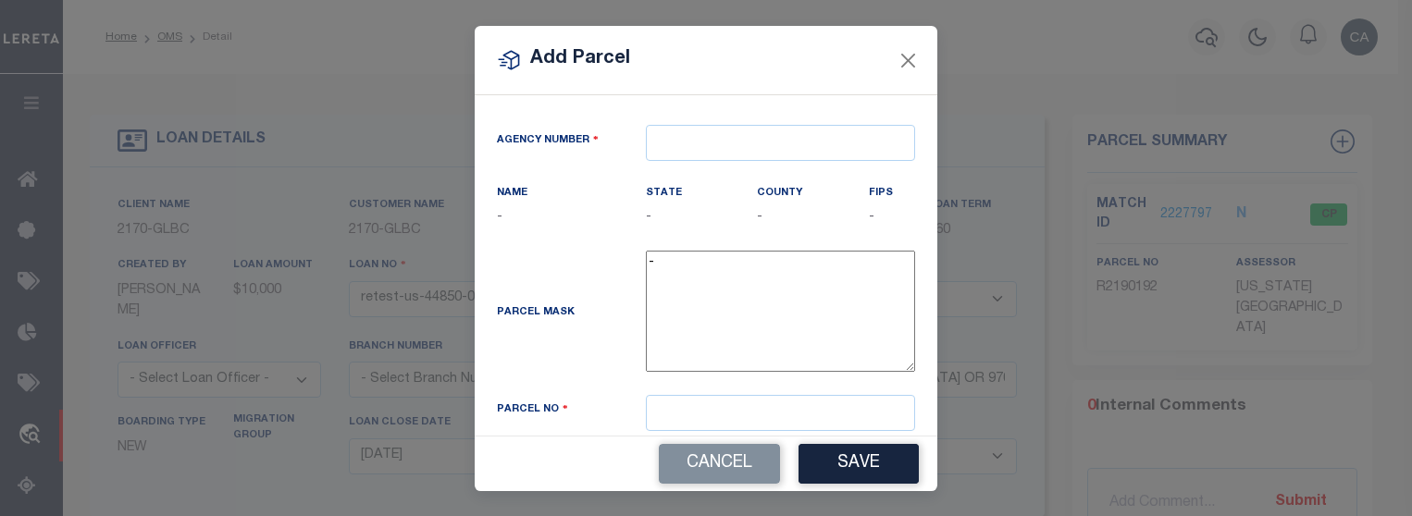
click at [475, 44] on div "Add Parcel" at bounding box center [706, 60] width 463 height 69
click at [477, 42] on div "Add Parcel" at bounding box center [706, 60] width 463 height 69
click at [714, 142] on input "text" at bounding box center [780, 143] width 269 height 36
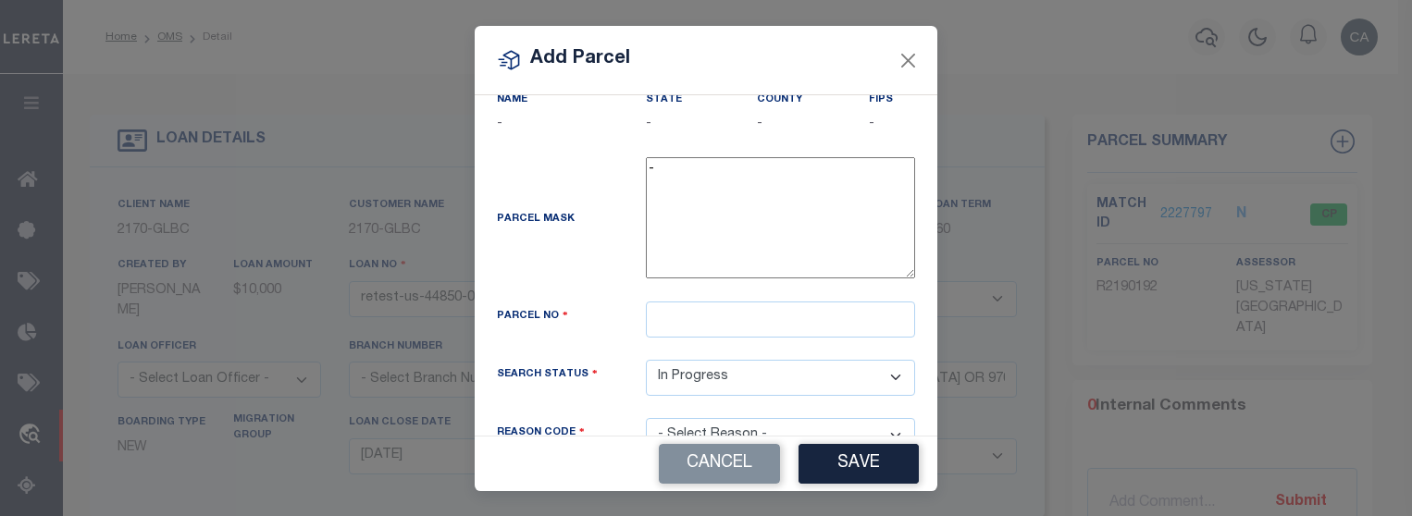
scroll to position [183, 0]
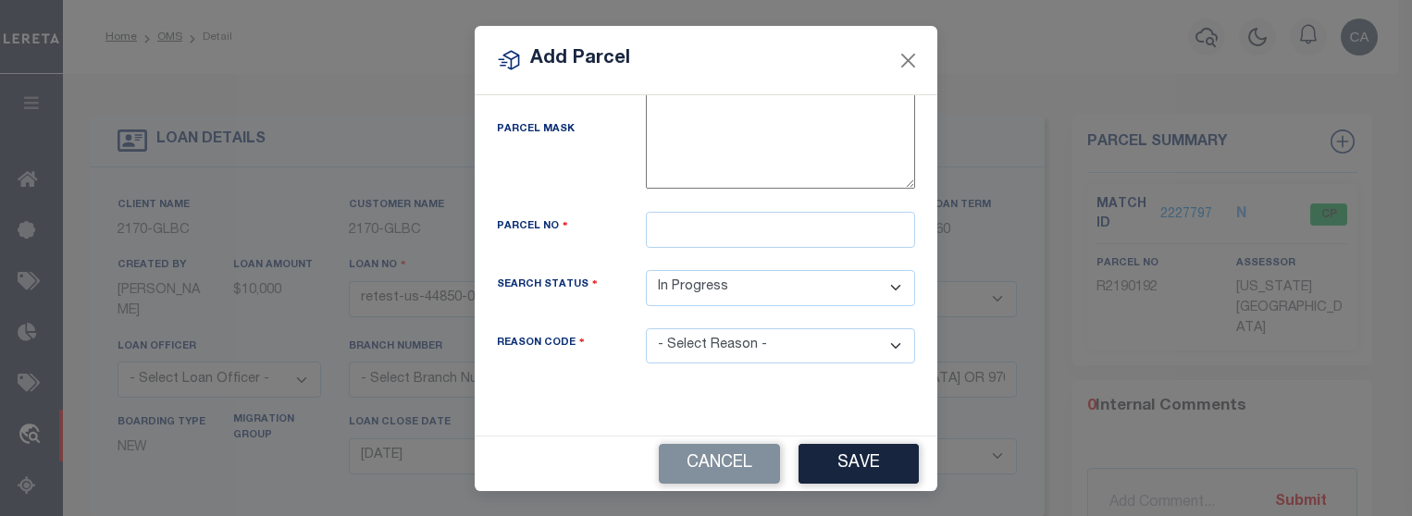
click at [769, 290] on select "Automated Search Bad Parcel Complete Duplicate Parcel High Dollar Reporting In …" at bounding box center [780, 288] width 269 height 36
click at [766, 338] on select "- Select Reason - 099 - Other (Provide additional detail) ACT - Agency Changed …" at bounding box center [780, 346] width 269 height 36
click at [766, 336] on select "- Select Reason - 099 - Other (Provide additional detail) ACT - Agency Changed …" at bounding box center [780, 346] width 269 height 36
click at [872, 462] on button "Save" at bounding box center [858, 464] width 120 height 40
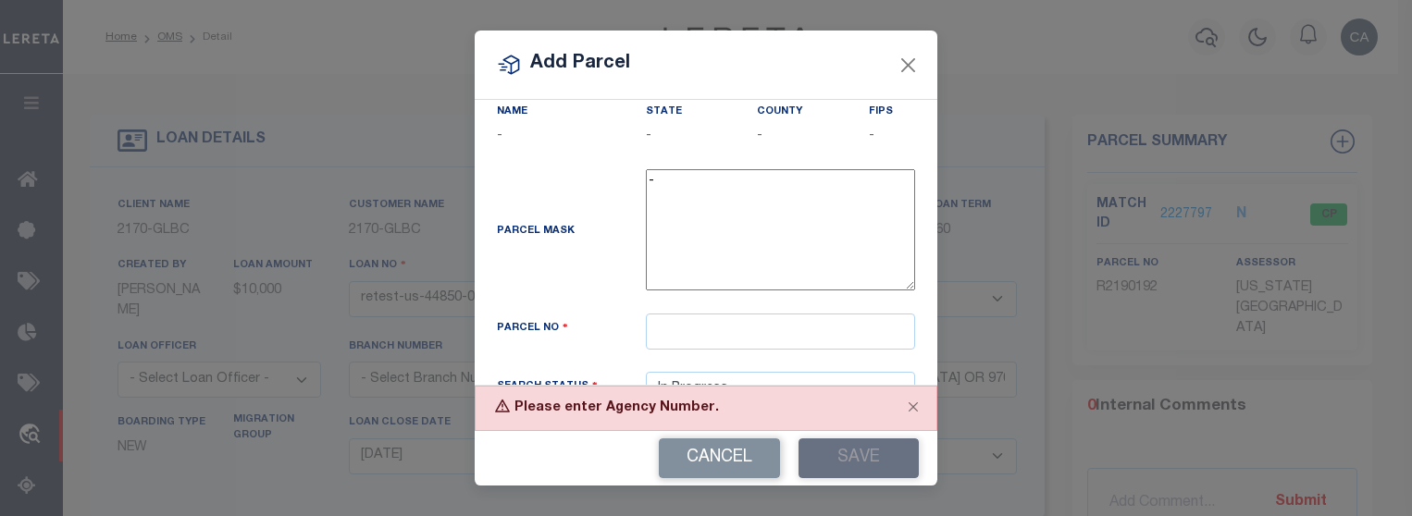
scroll to position [0, 0]
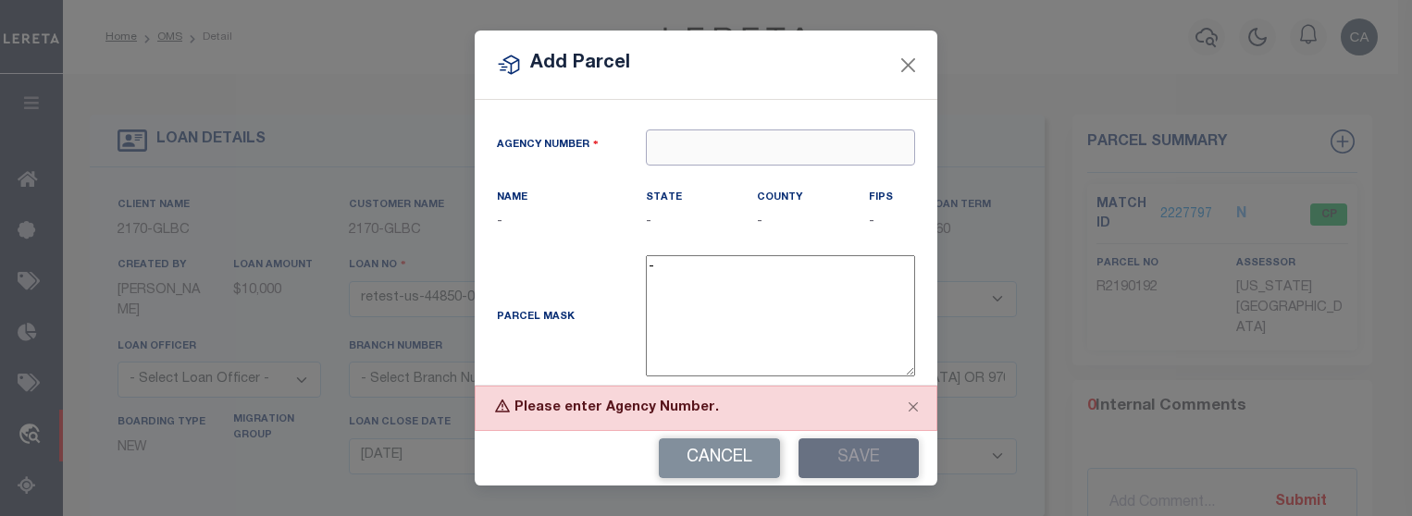
click at [772, 146] on input "text" at bounding box center [780, 148] width 269 height 36
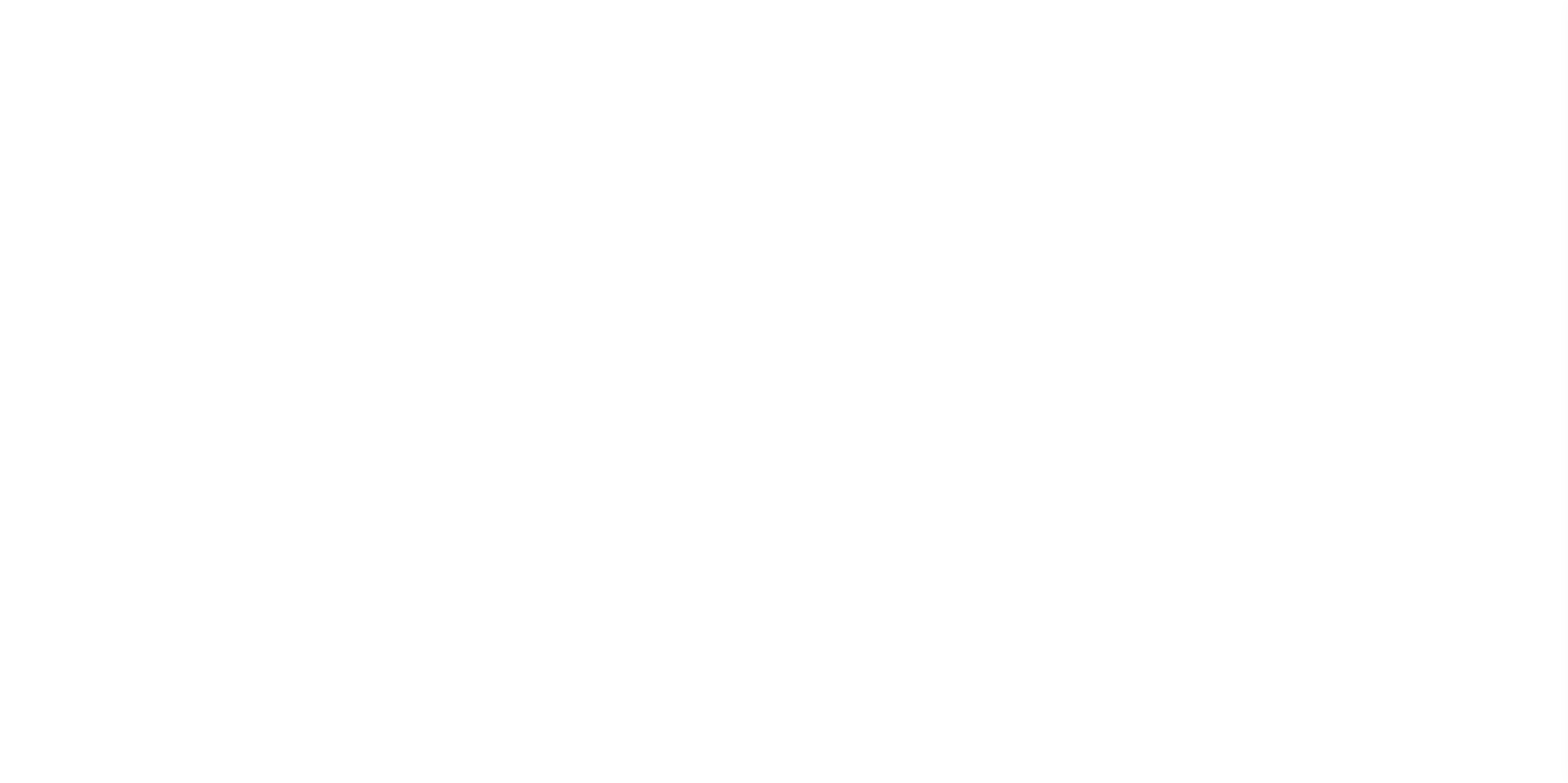
select select "200"
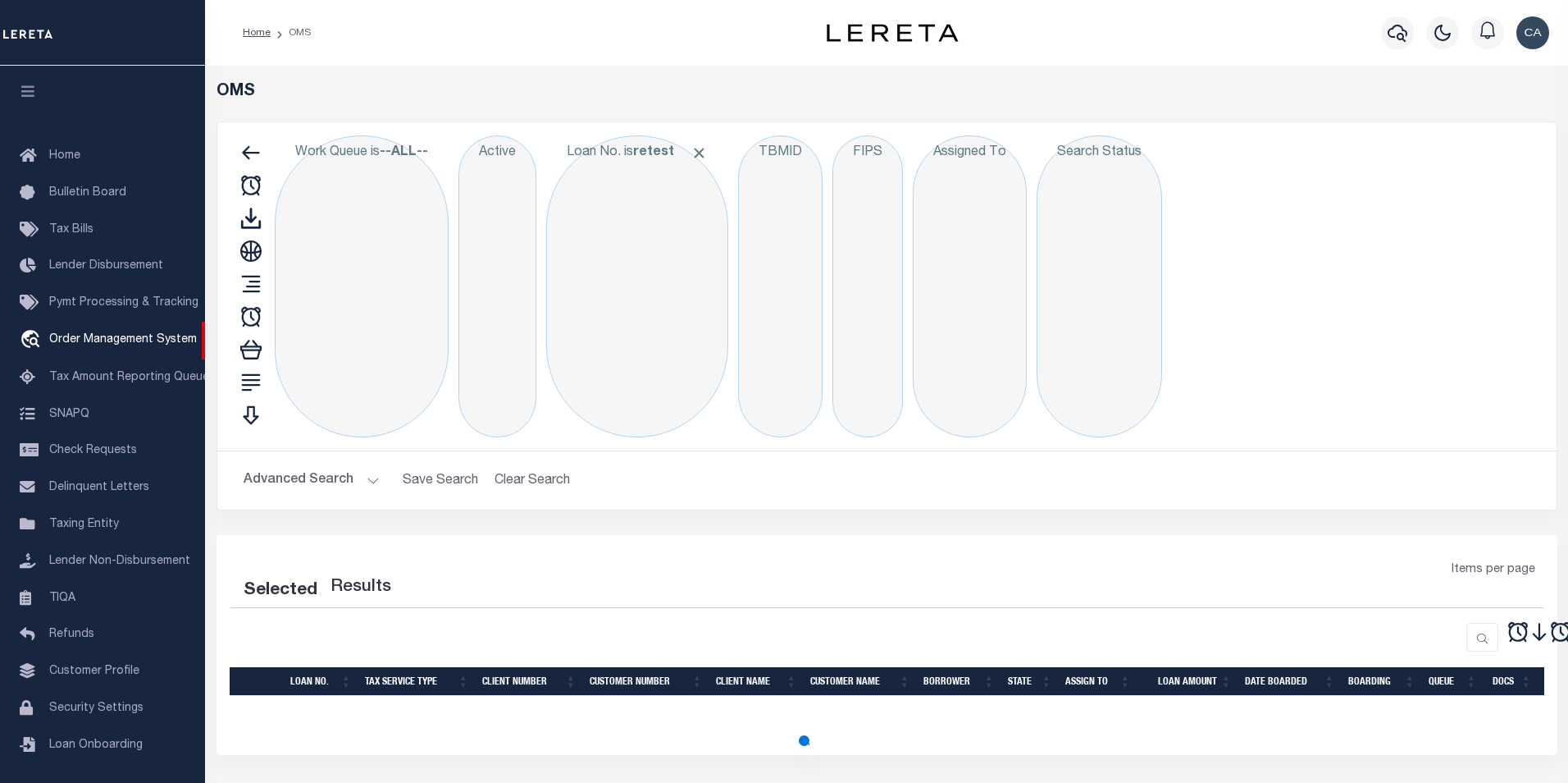
select select "200"
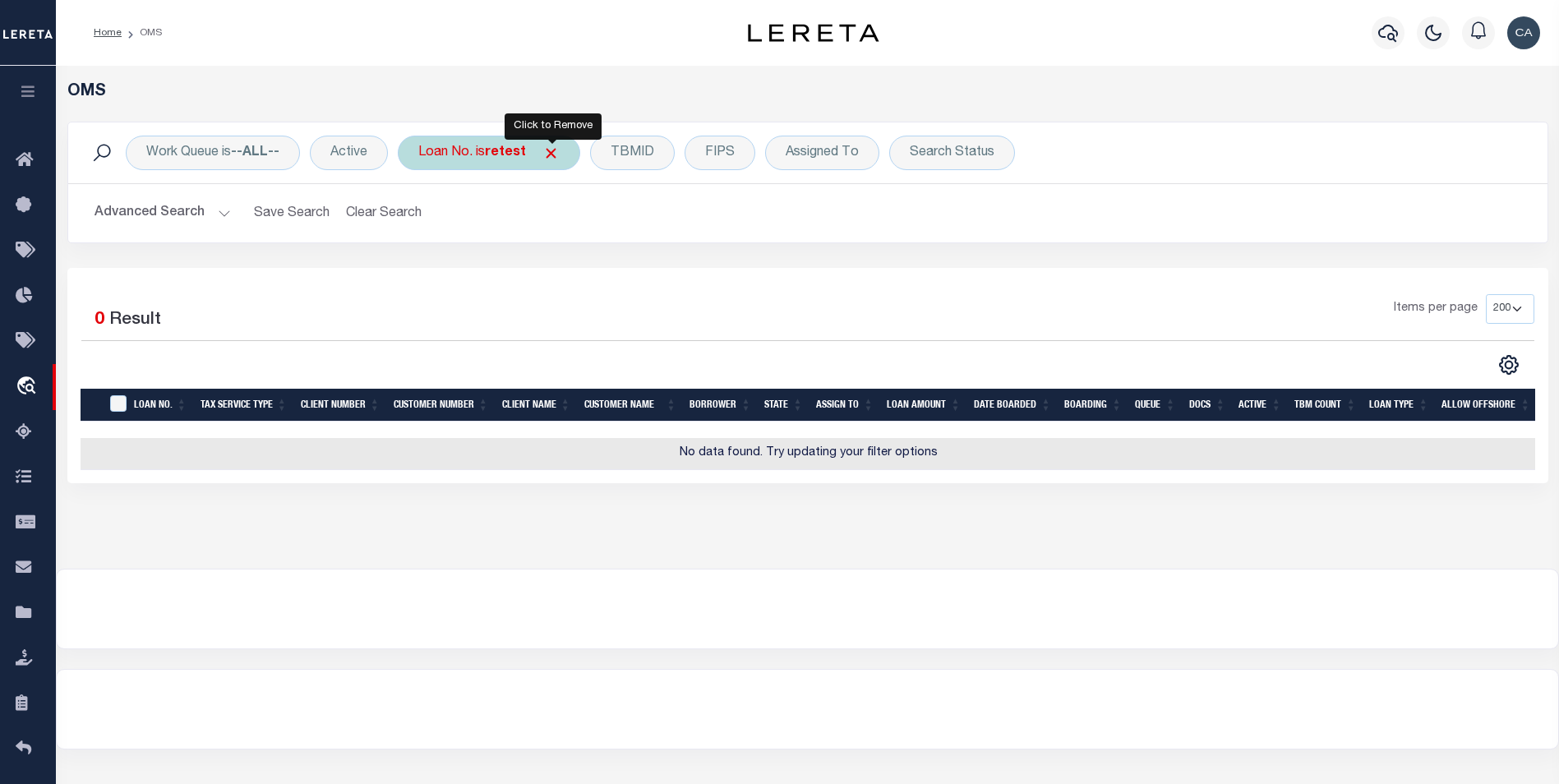
click at [553, 155] on span "Click to Remove" at bounding box center [551, 153] width 17 height 17
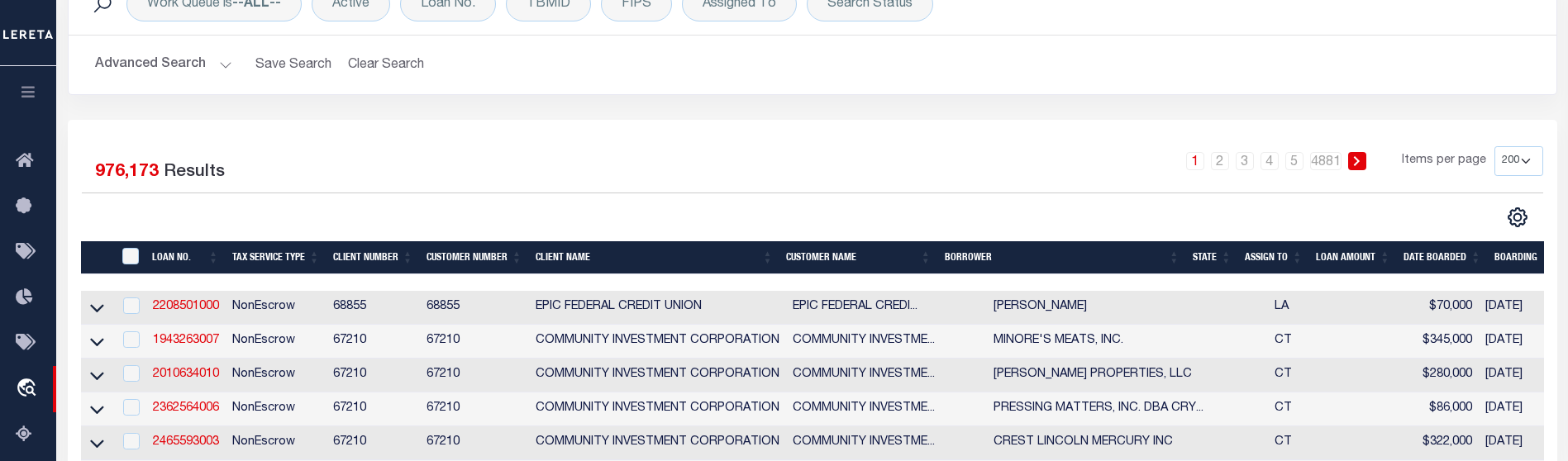
scroll to position [165, 0]
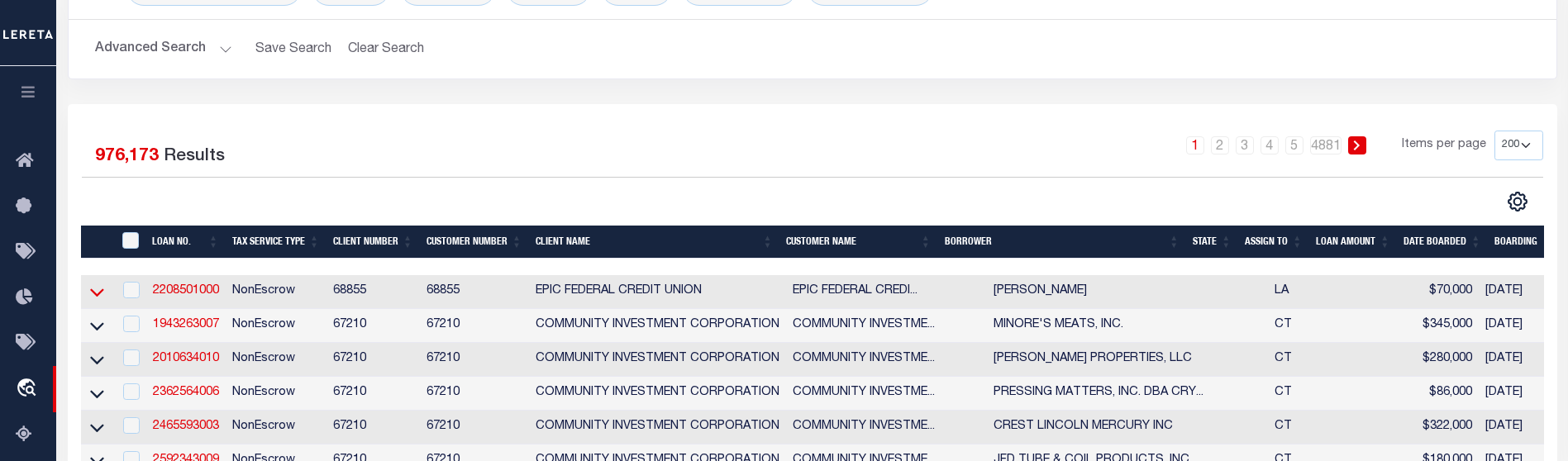
click at [95, 295] on icon at bounding box center [97, 291] width 14 height 17
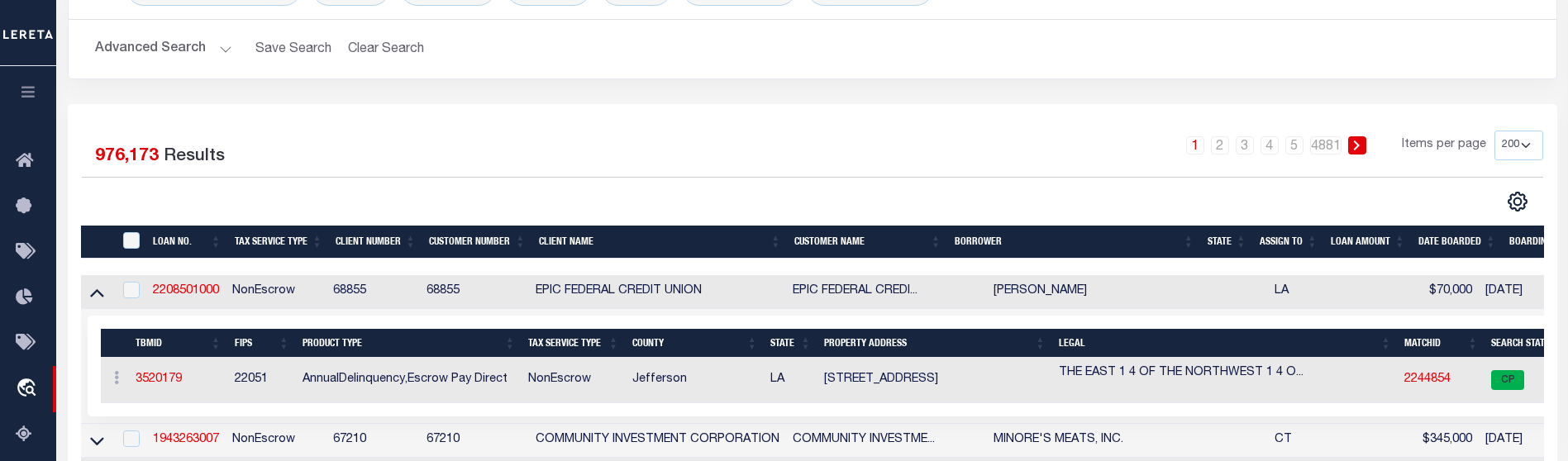
scroll to position [331, 0]
